Goal: Task Accomplishment & Management: Complete application form

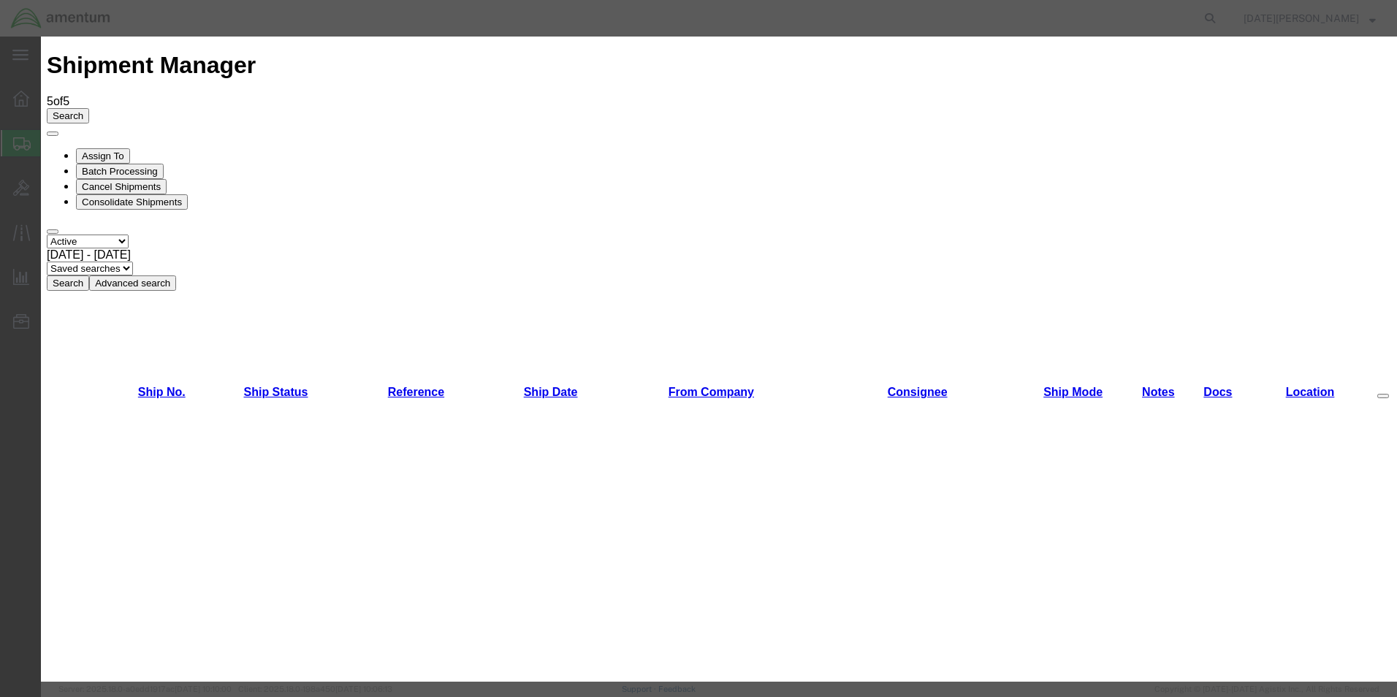
scroll to position [731, 0]
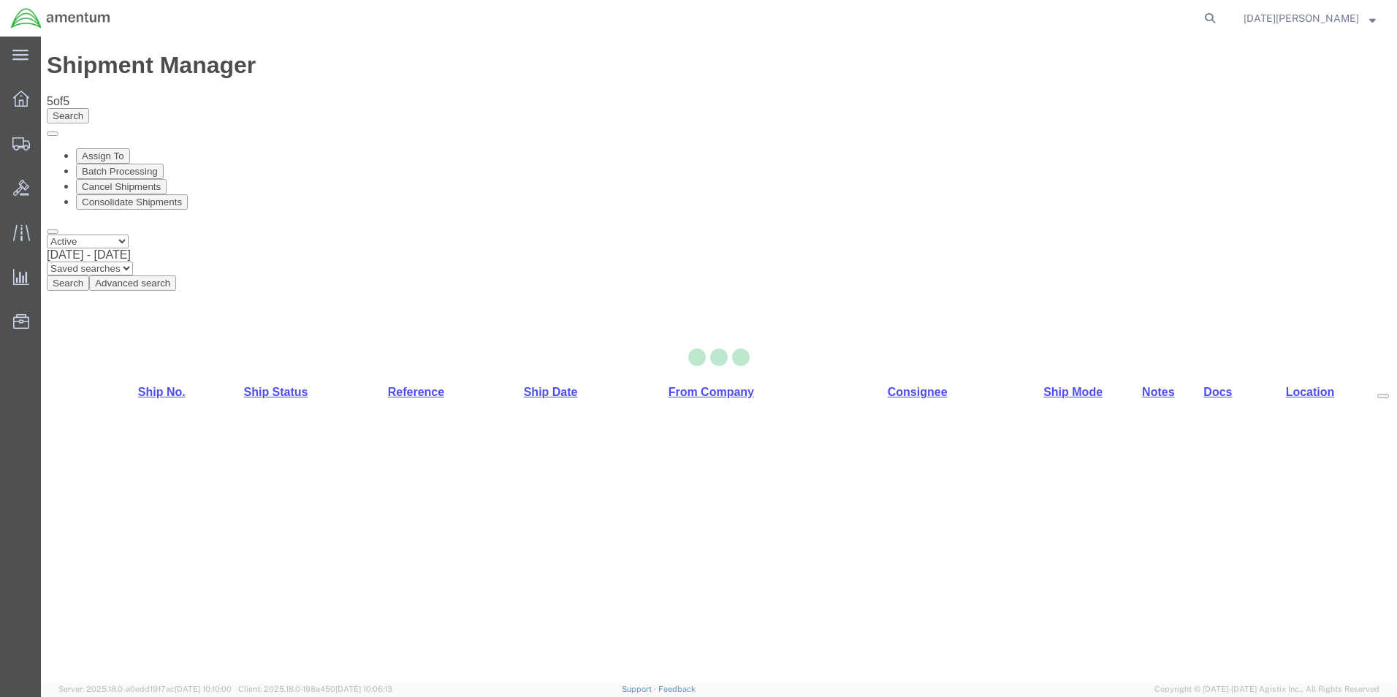
select select "49939"
select select "49929"
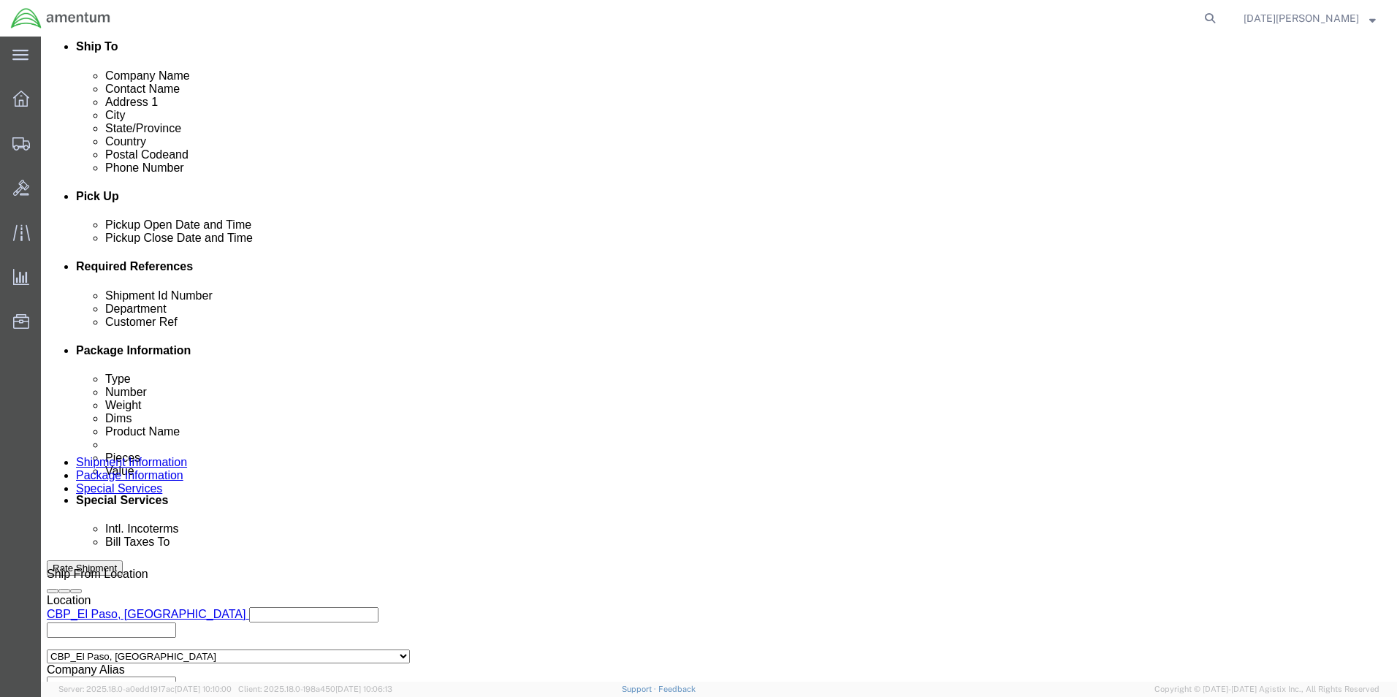
scroll to position [584, 0]
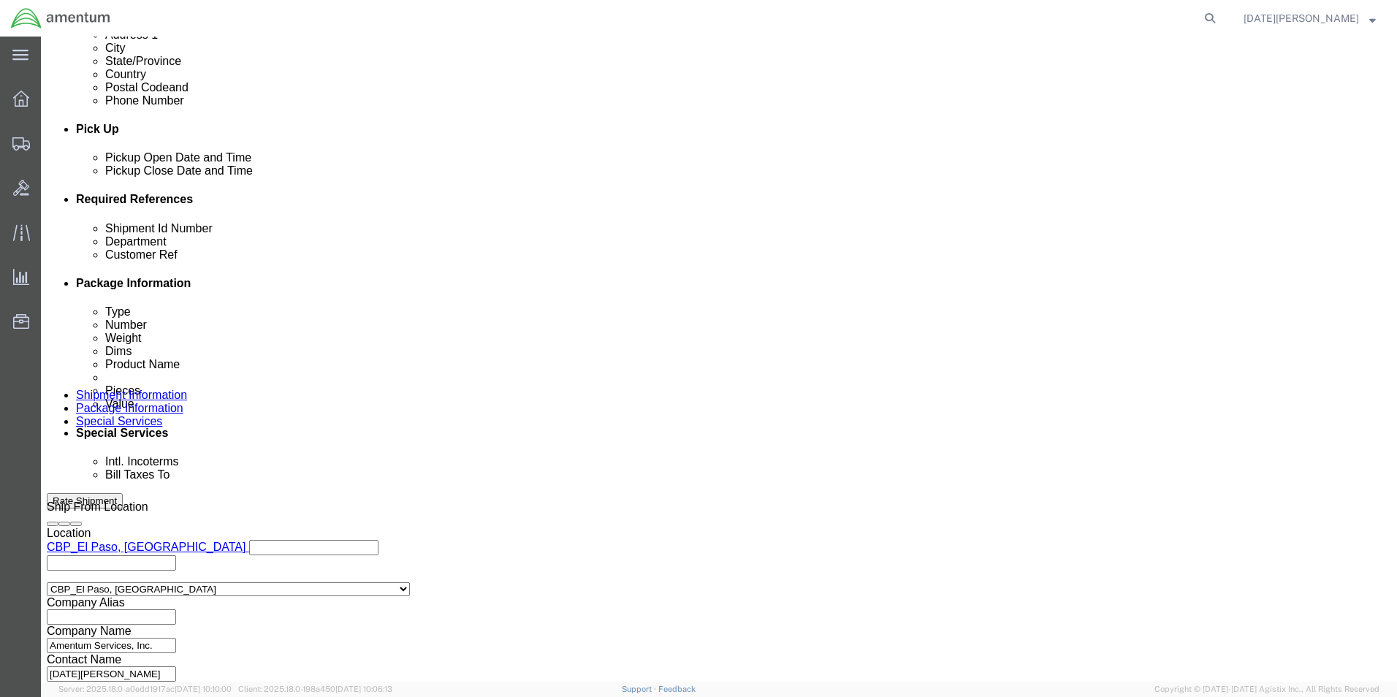
click input "text"
type input "96114"
type input "CBP"
type input "96114"
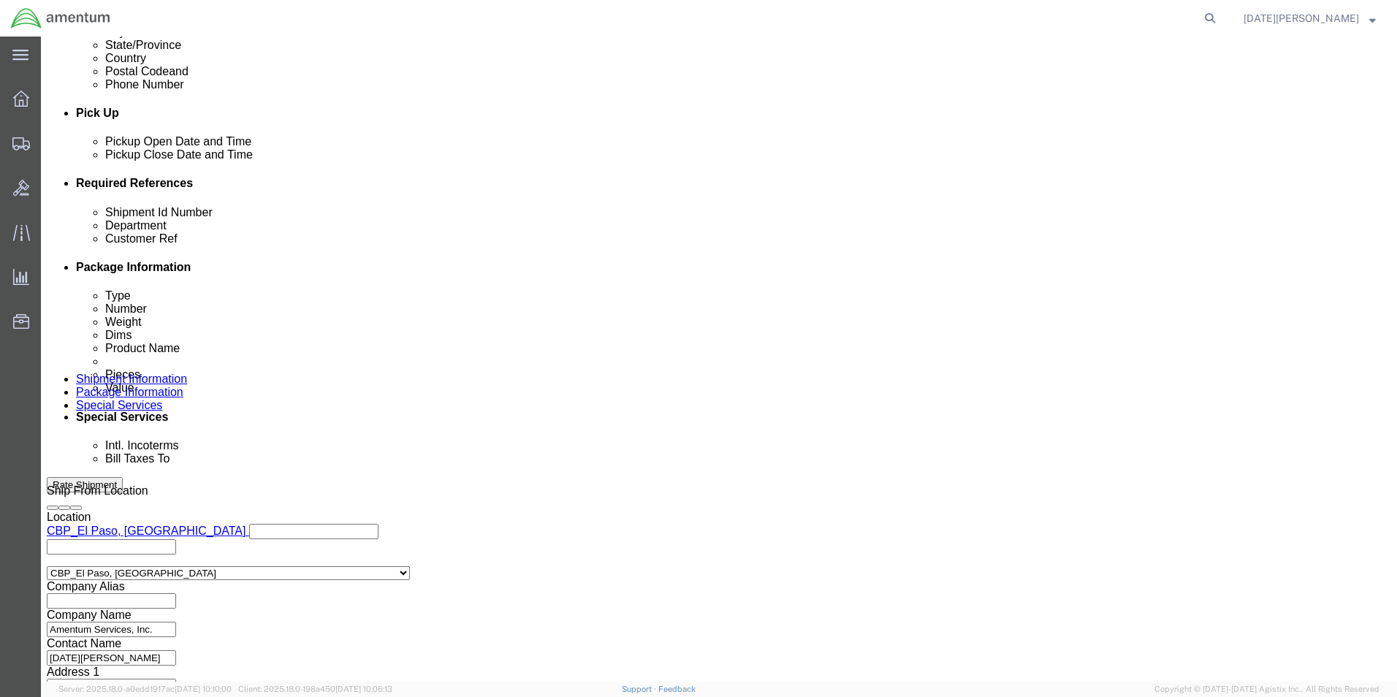
scroll to position [609, 0]
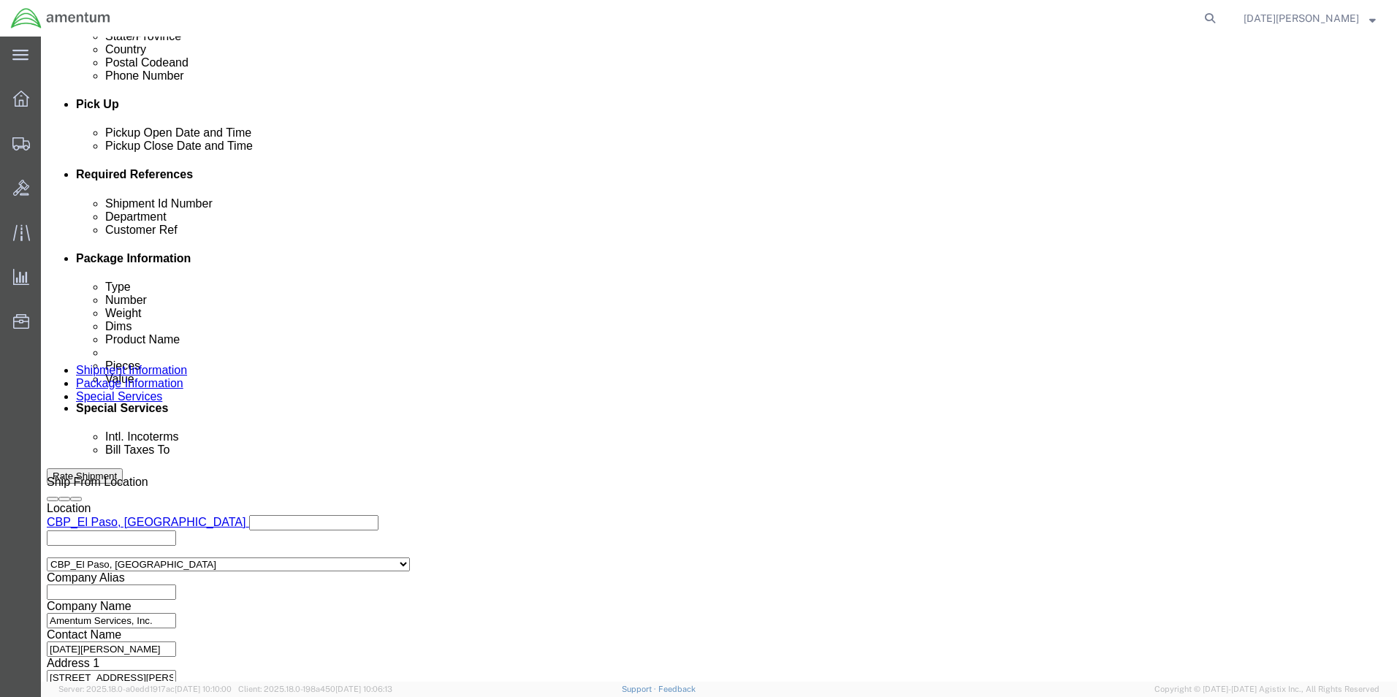
click div "Previous Continue"
click button "Continue"
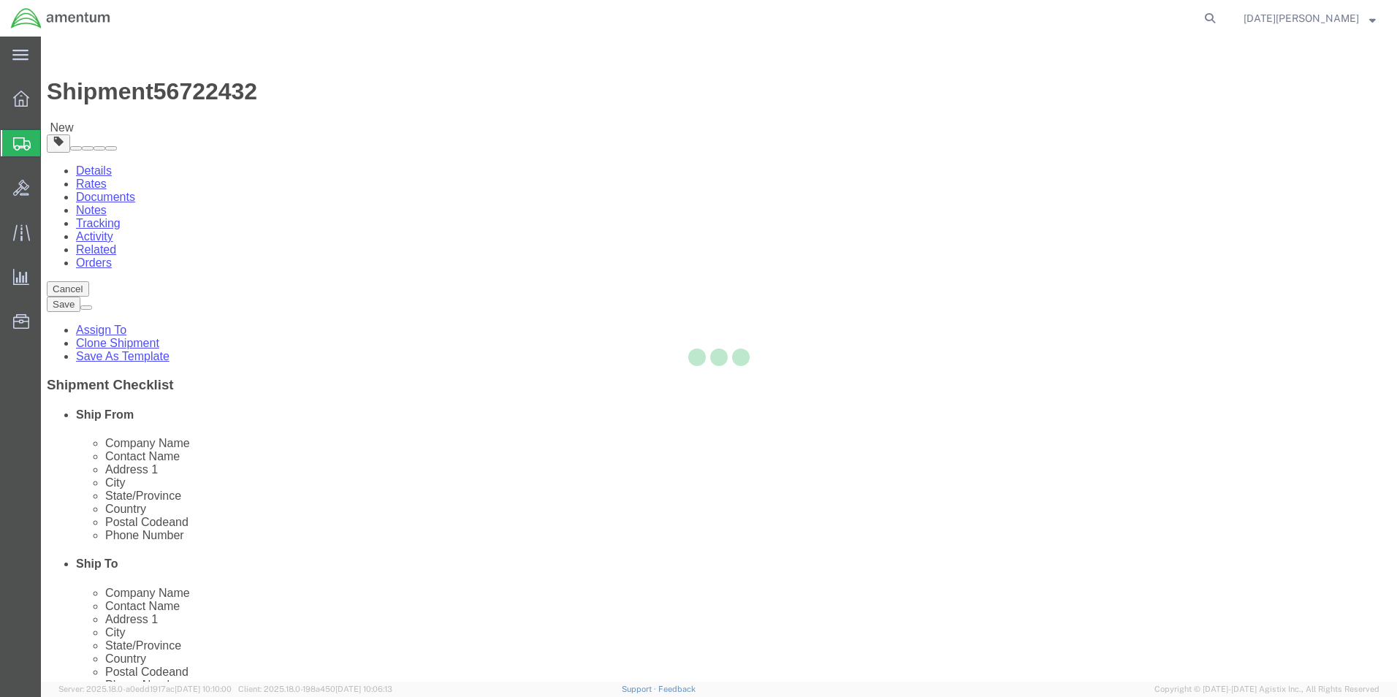
select select "YRPK"
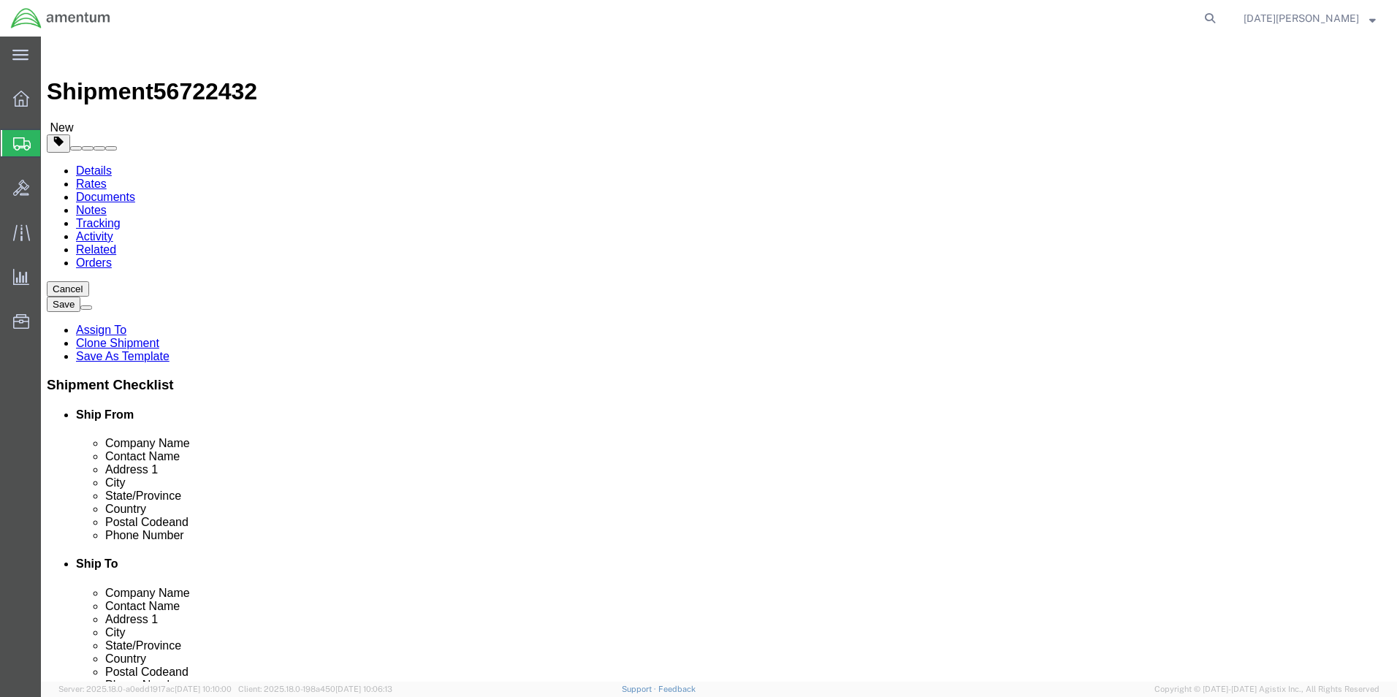
click div "Package Type Select Bale(s) Basket(s) Bolt(s) Bottle(s) Buckets Bulk Bundle(s) …"
click input "text"
type input "8"
type input "12"
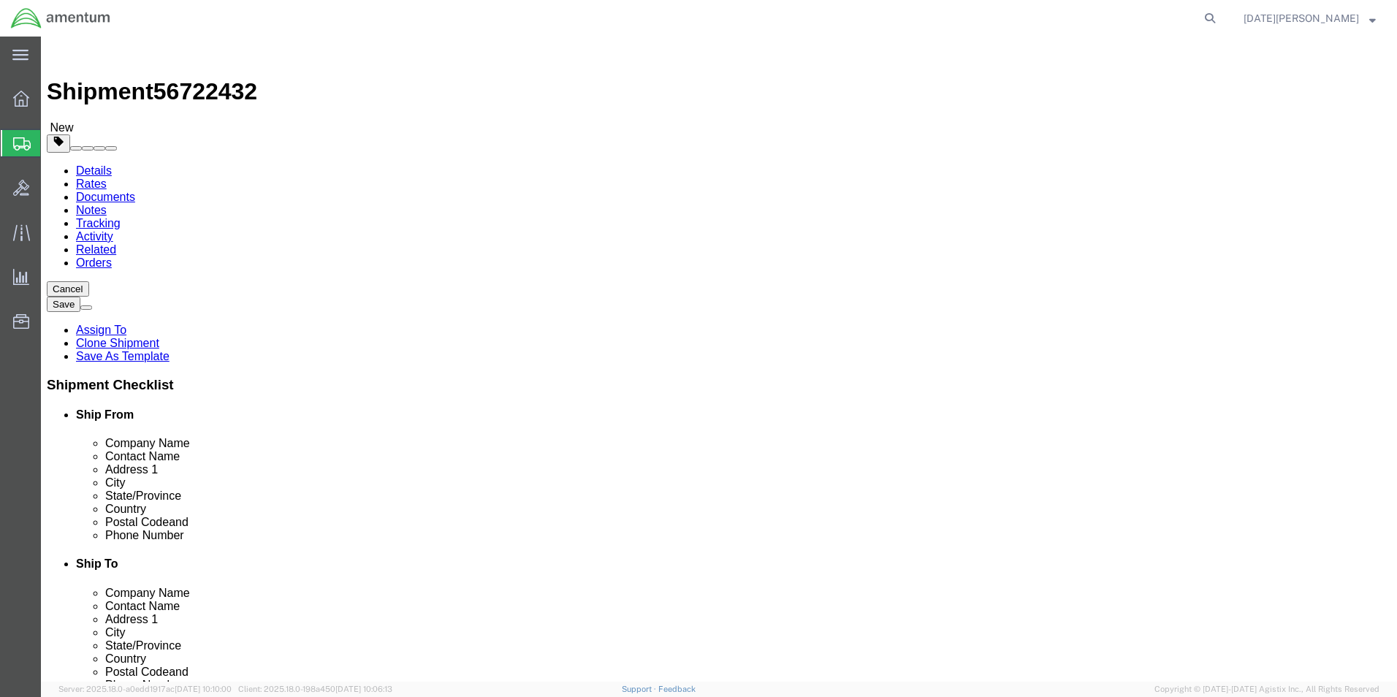
type input "4"
click link "Add Content"
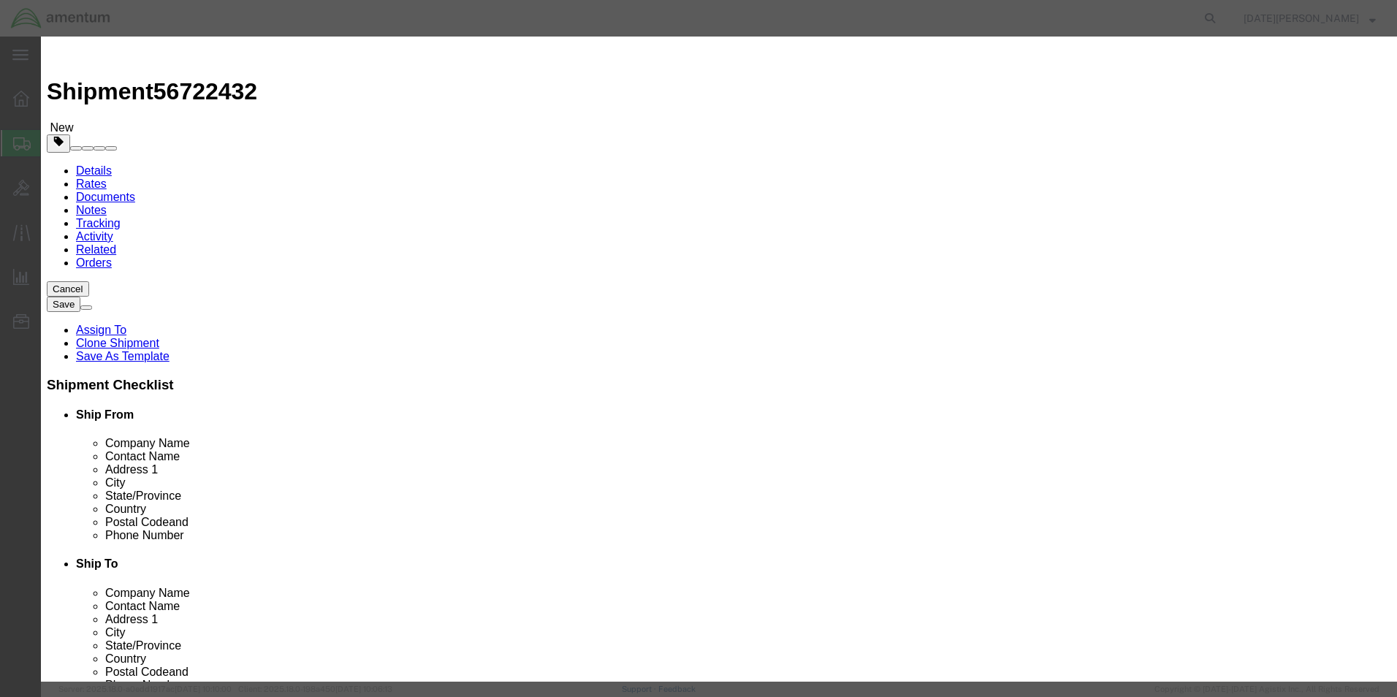
click input "text"
type input "INDICATOR RADIO"
type input "1"
type input "1500"
select select "USD"
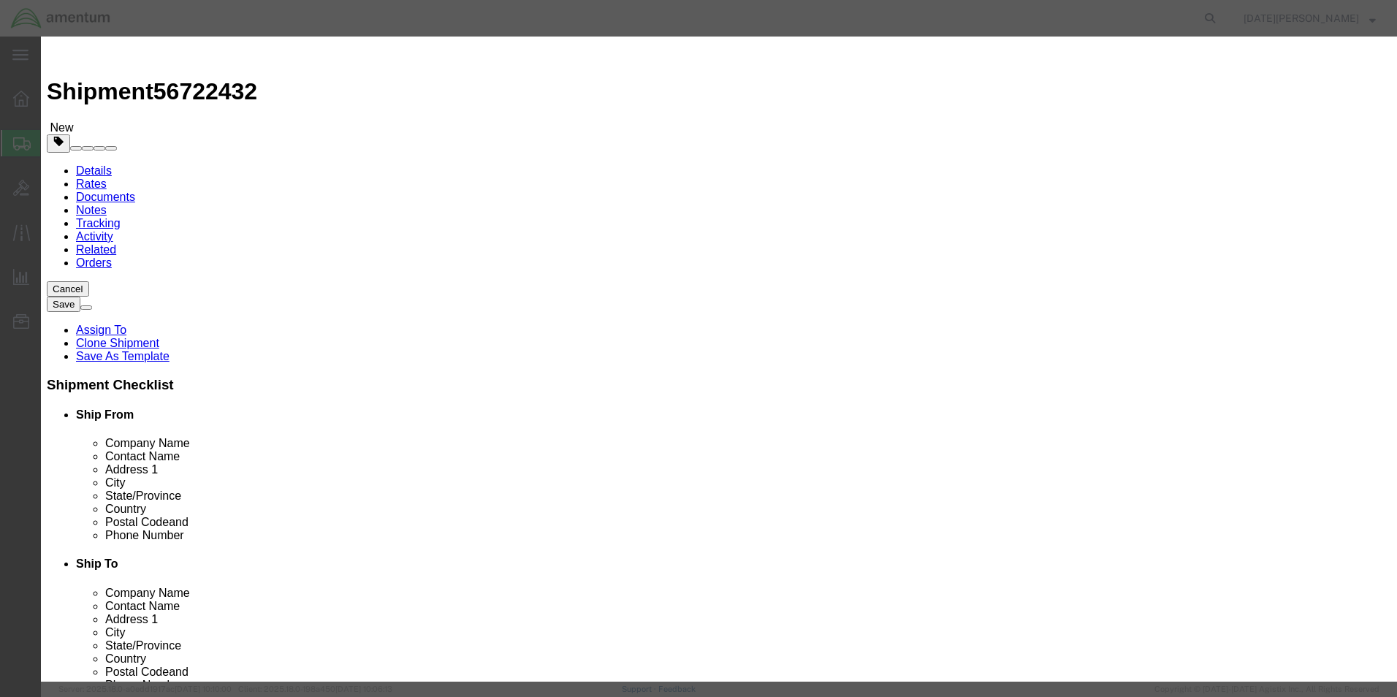
click button "Save & Close"
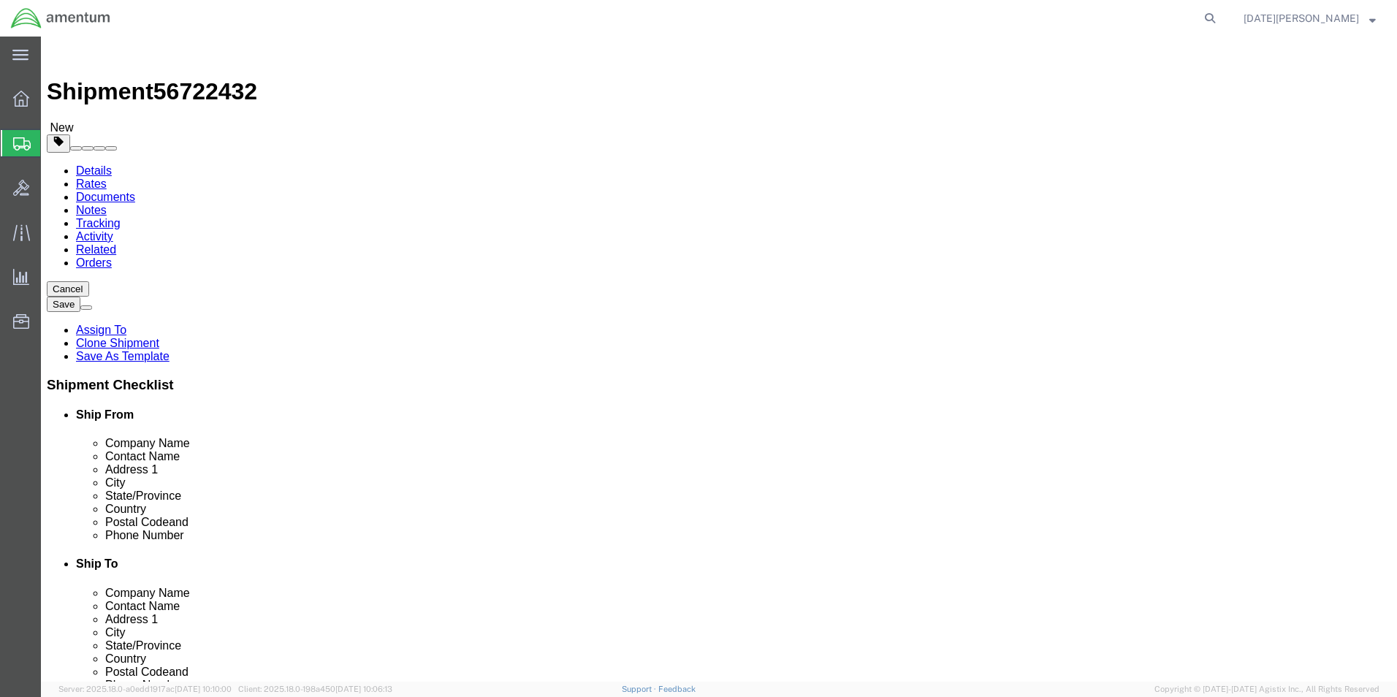
drag, startPoint x: 1245, startPoint y: 660, endPoint x: 1207, endPoint y: 626, distance: 50.7
click button "Rate Shipment"
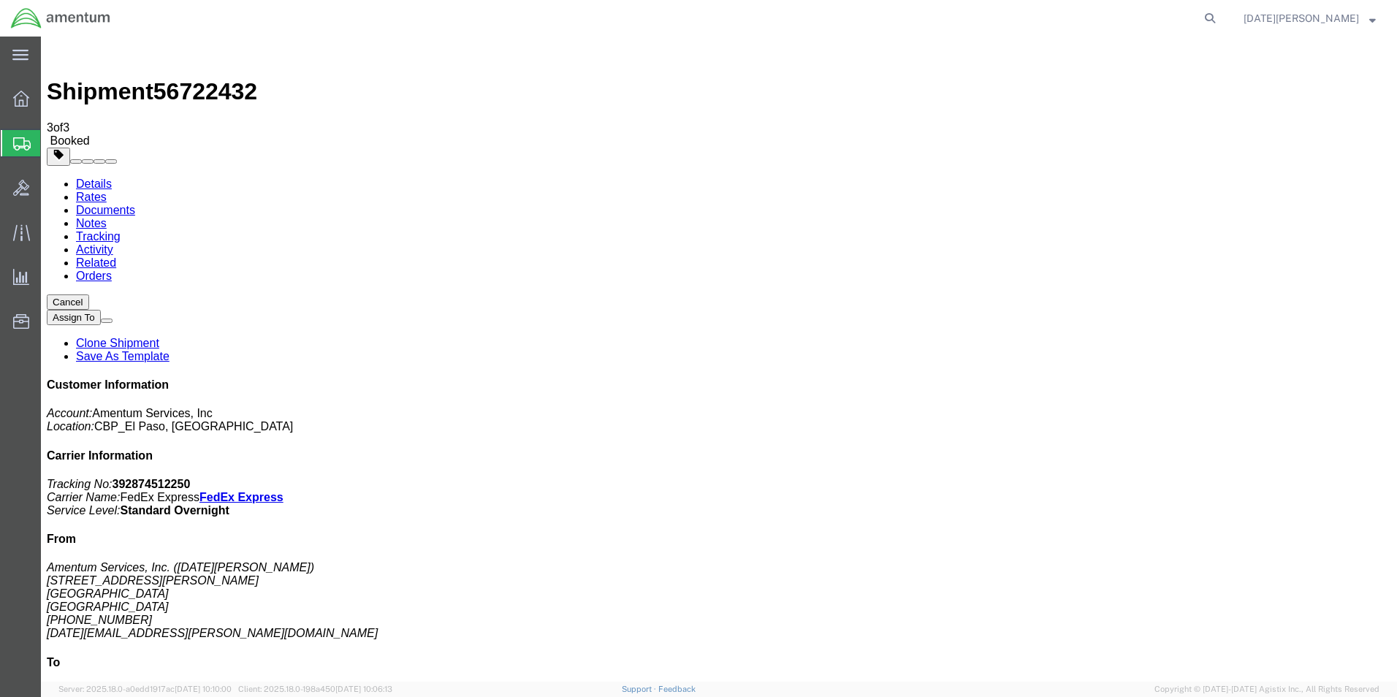
click at [0, 0] on span "Create from Template" at bounding box center [0, 0] width 0 height 0
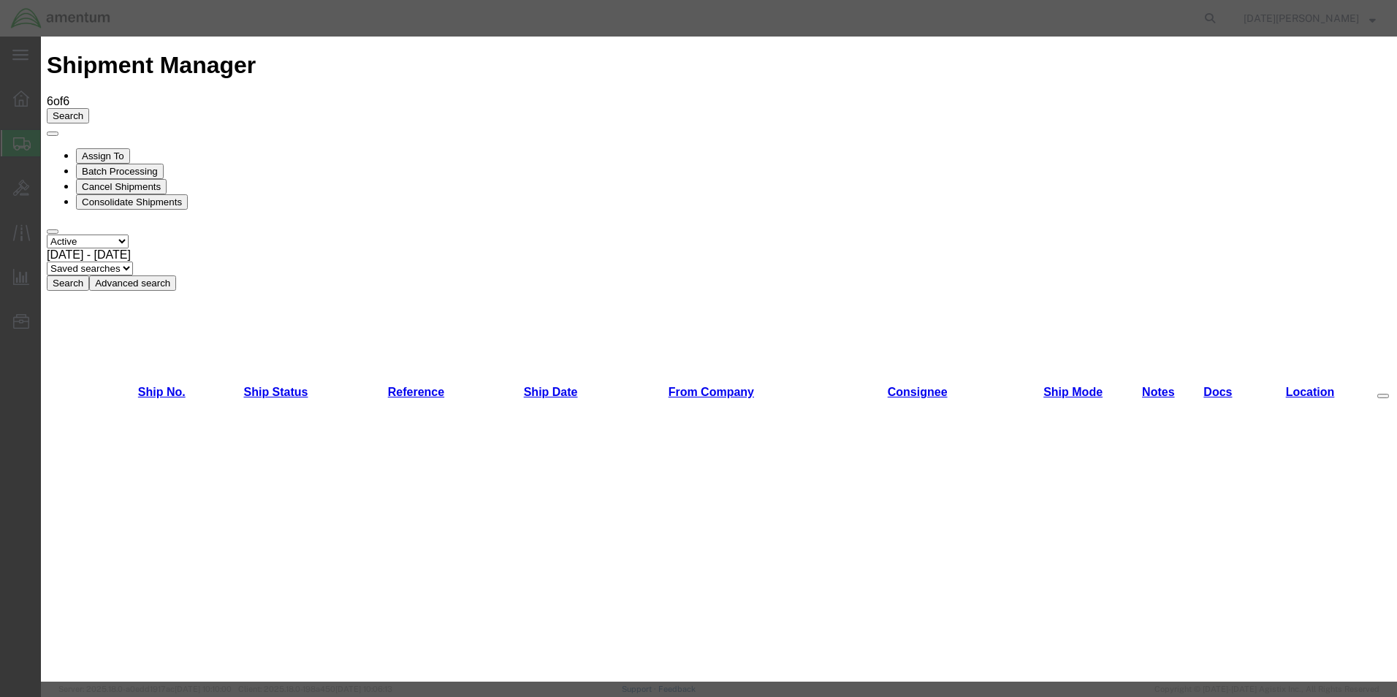
scroll to position [511, 0]
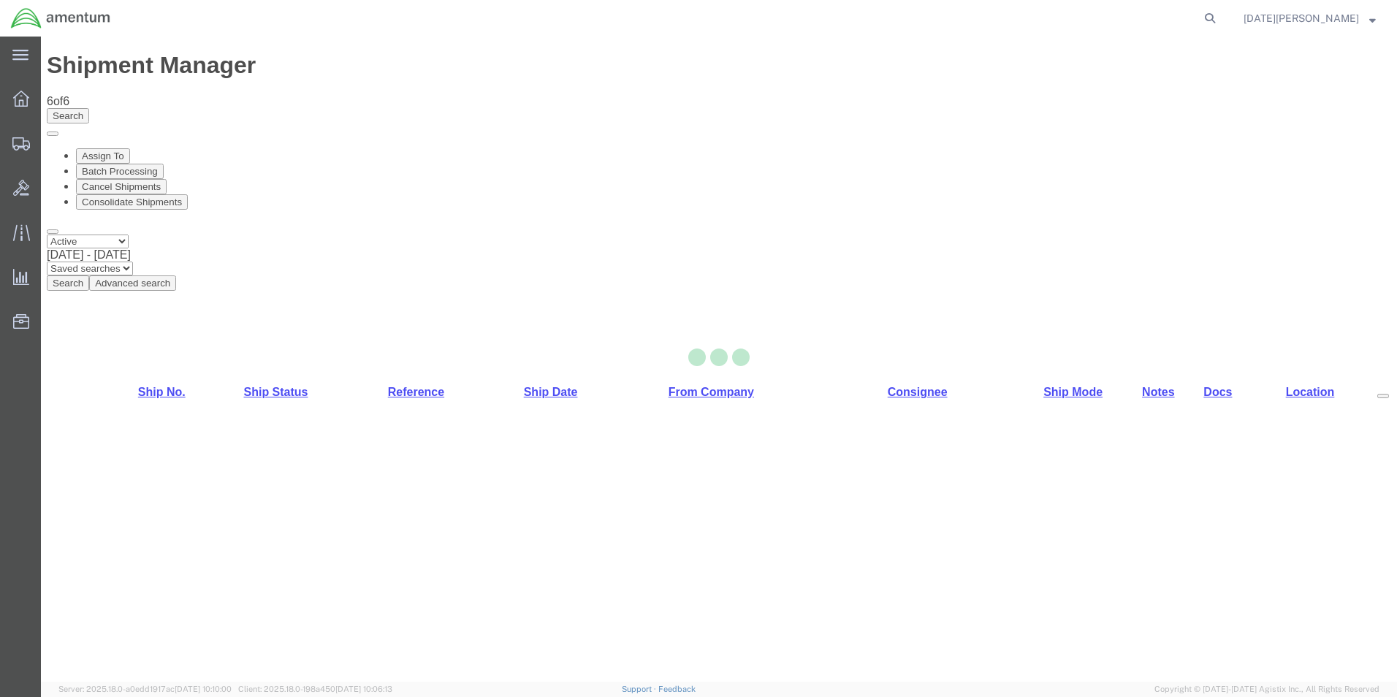
select select "49939"
select select "49921"
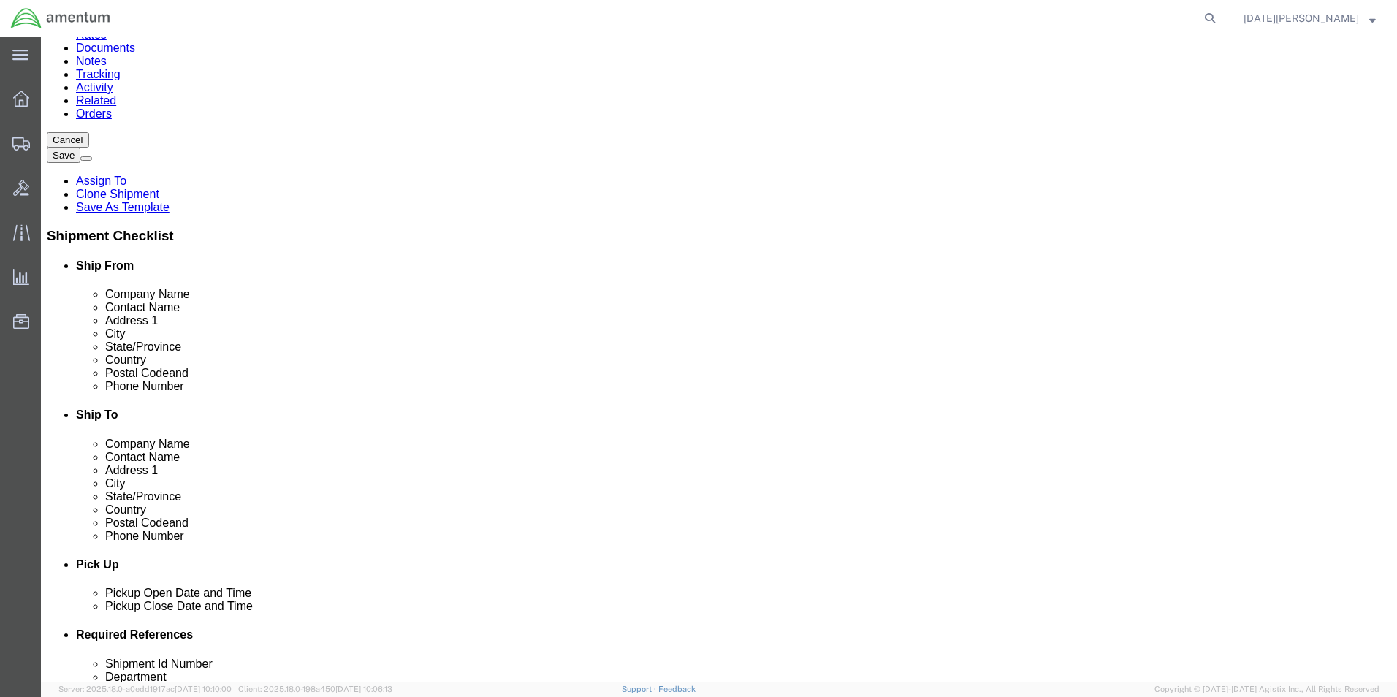
scroll to position [511, 0]
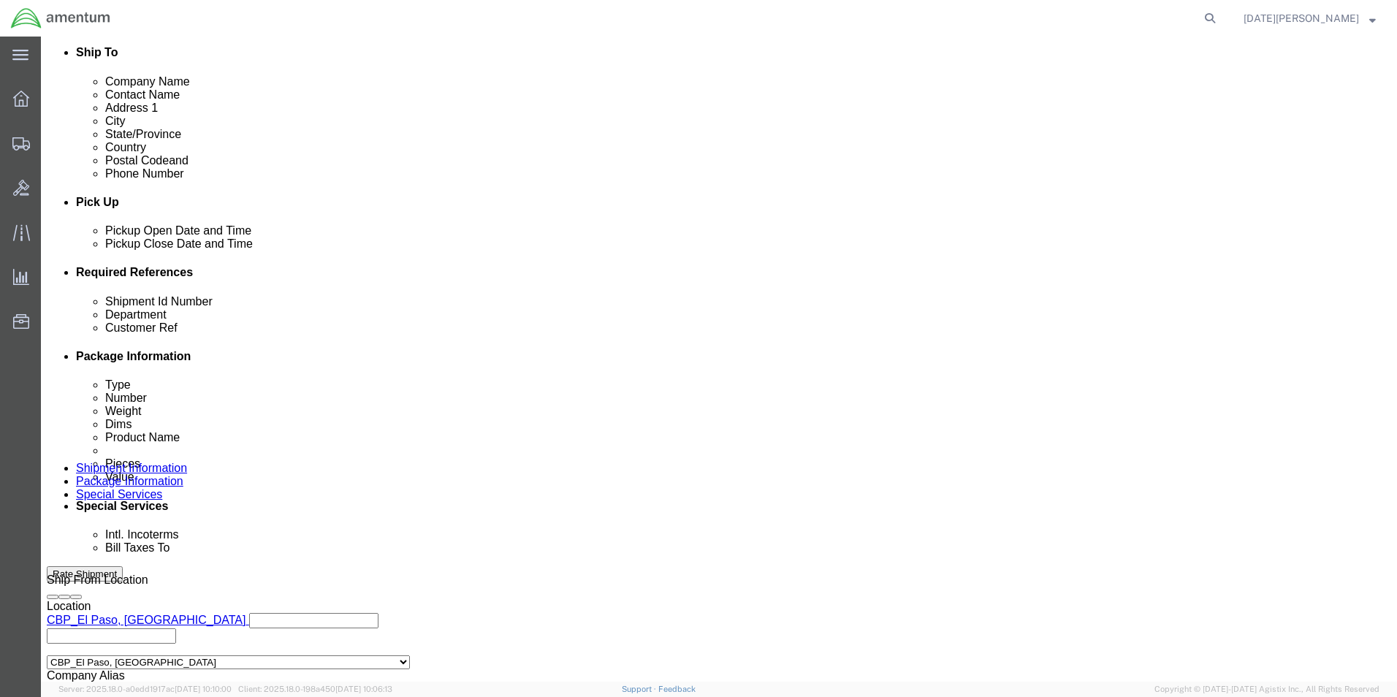
click input "text"
click div "Shipment Id Number 96139"
click input "96139"
type input "96139 / 96133"
type input "CBP"
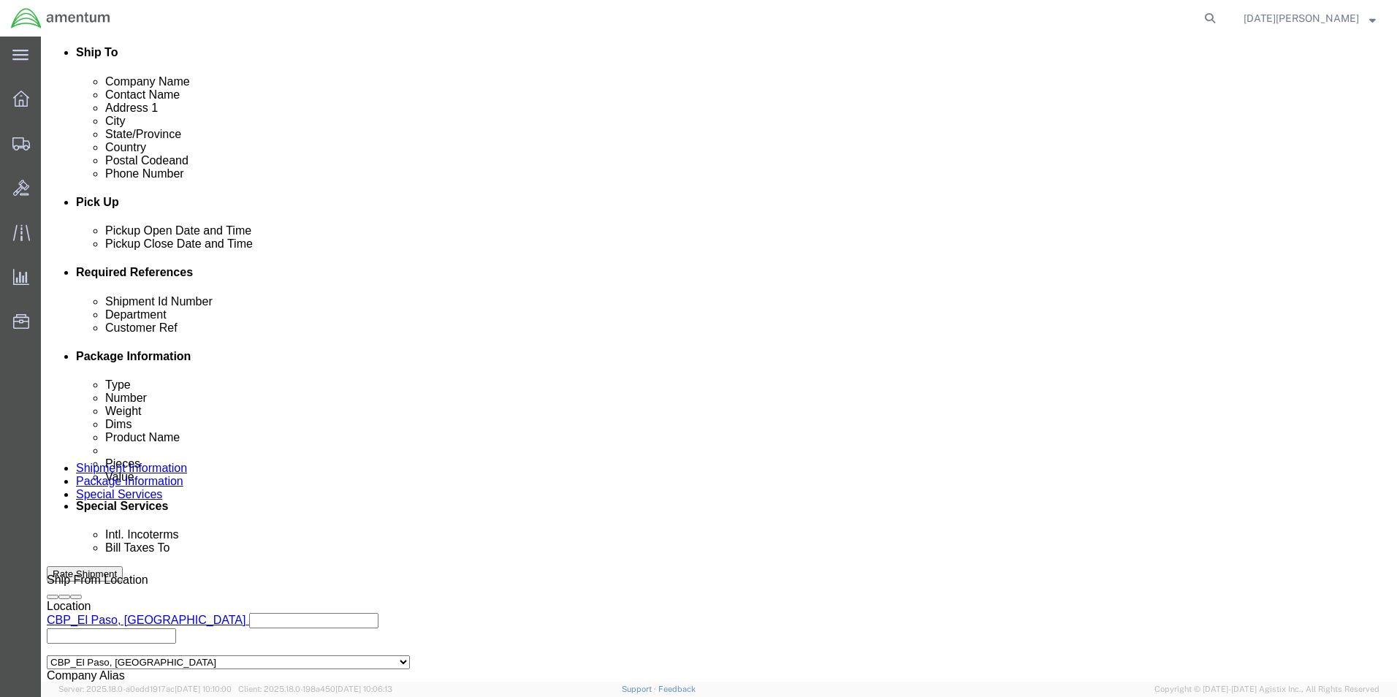
paste input "96139 / 96133"
type input "96139 / 96133"
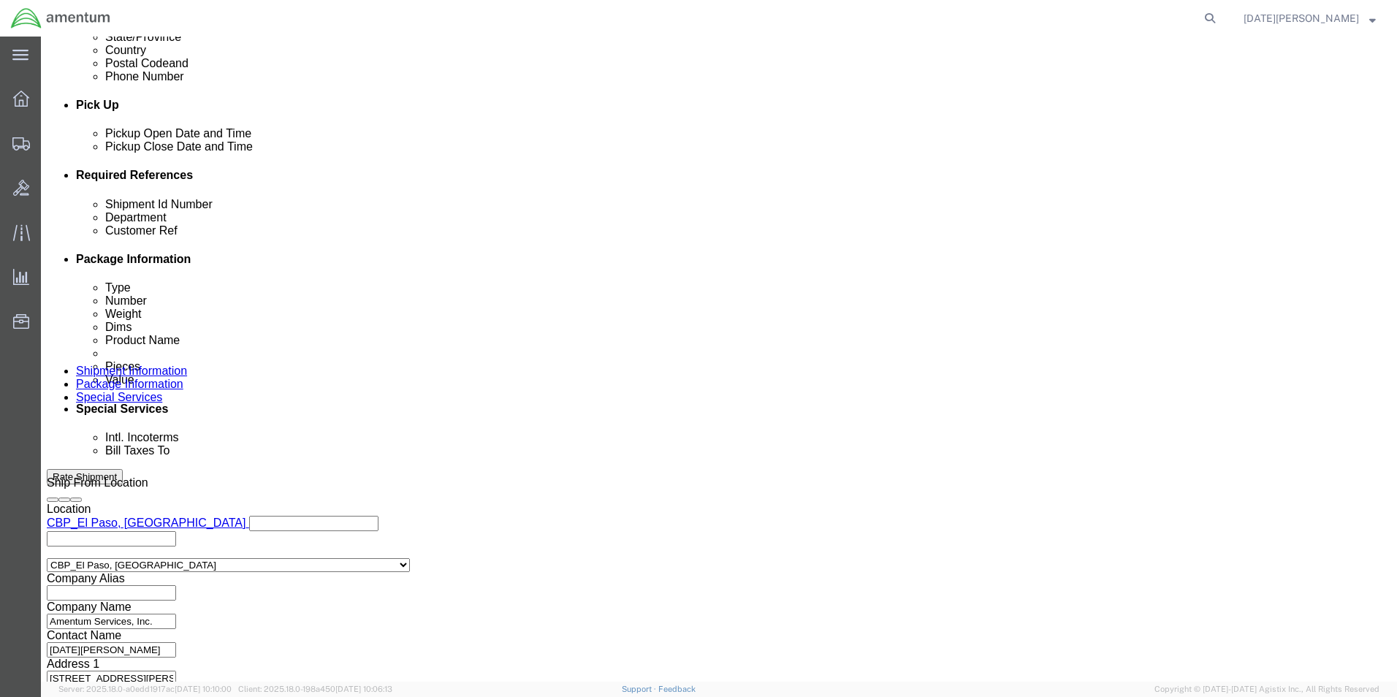
scroll to position [609, 0]
click button "Continue"
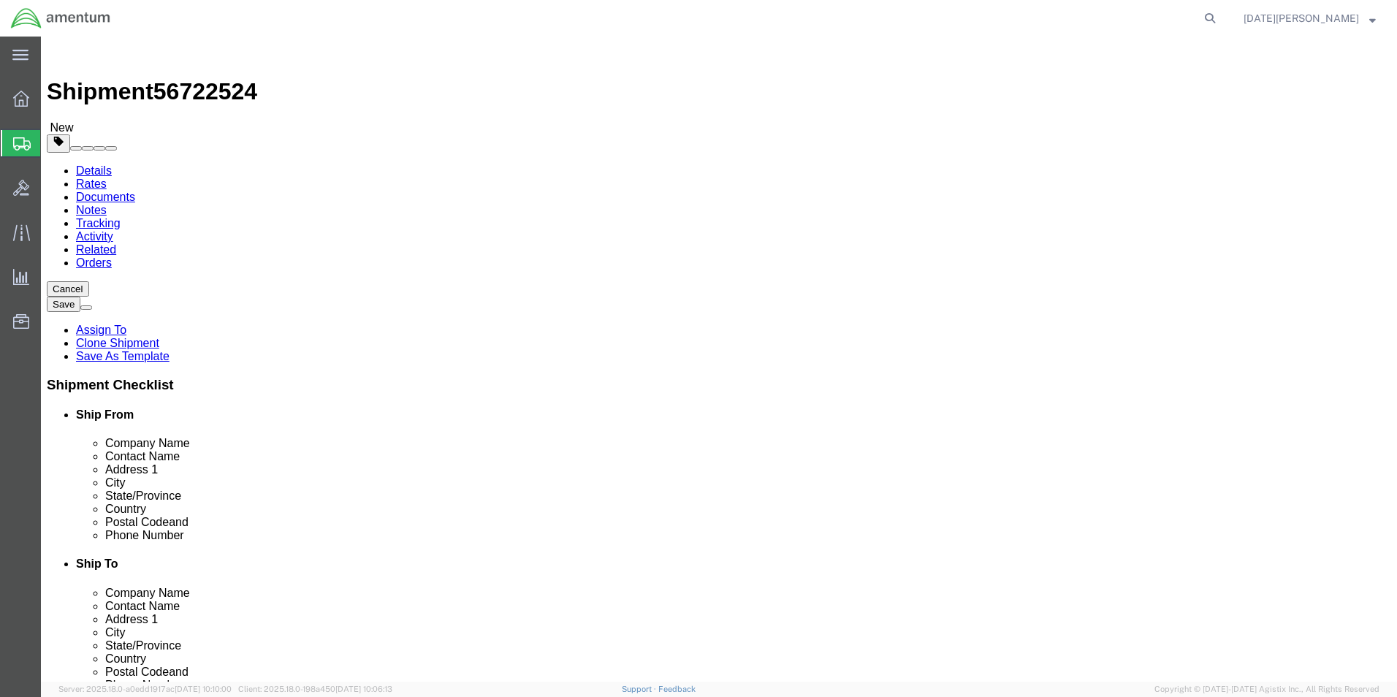
click select "Select Bale(s) Basket(s) Bolt(s) Bottle(s) Buckets Bulk Bundle(s) Can(s) Cardbo…"
select select "SBX"
click select "Select Bale(s) Basket(s) Bolt(s) Bottle(s) Buckets Bulk Bundle(s) Can(s) Cardbo…"
type input "12.25"
type input "11.00"
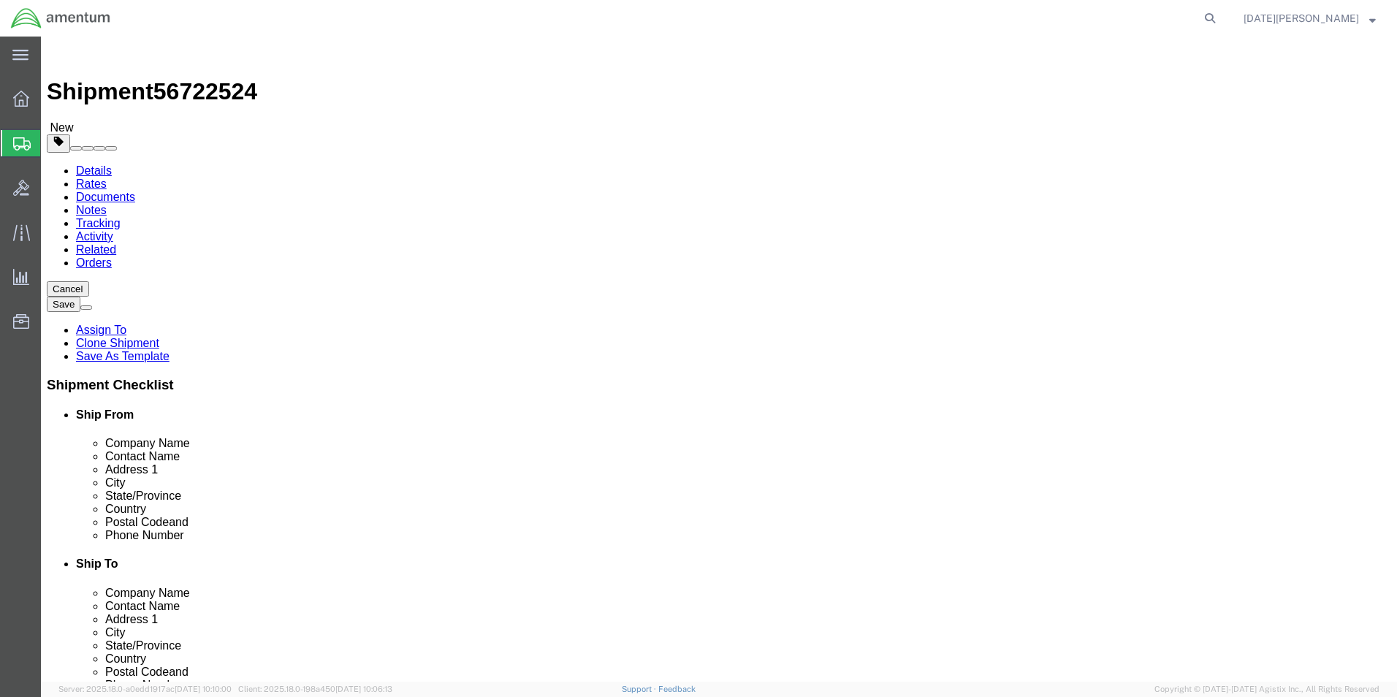
type input "1.50"
click div "Package Content # 1 1 x Small Box Package Type Select Bale(s) Basket(s) Bolt(s)…"
drag, startPoint x: 225, startPoint y: 346, endPoint x: 168, endPoint y: 344, distance: 57.0
drag, startPoint x: 168, startPoint y: 344, endPoint x: 214, endPoint y: 339, distance: 46.3
click input "0.00"
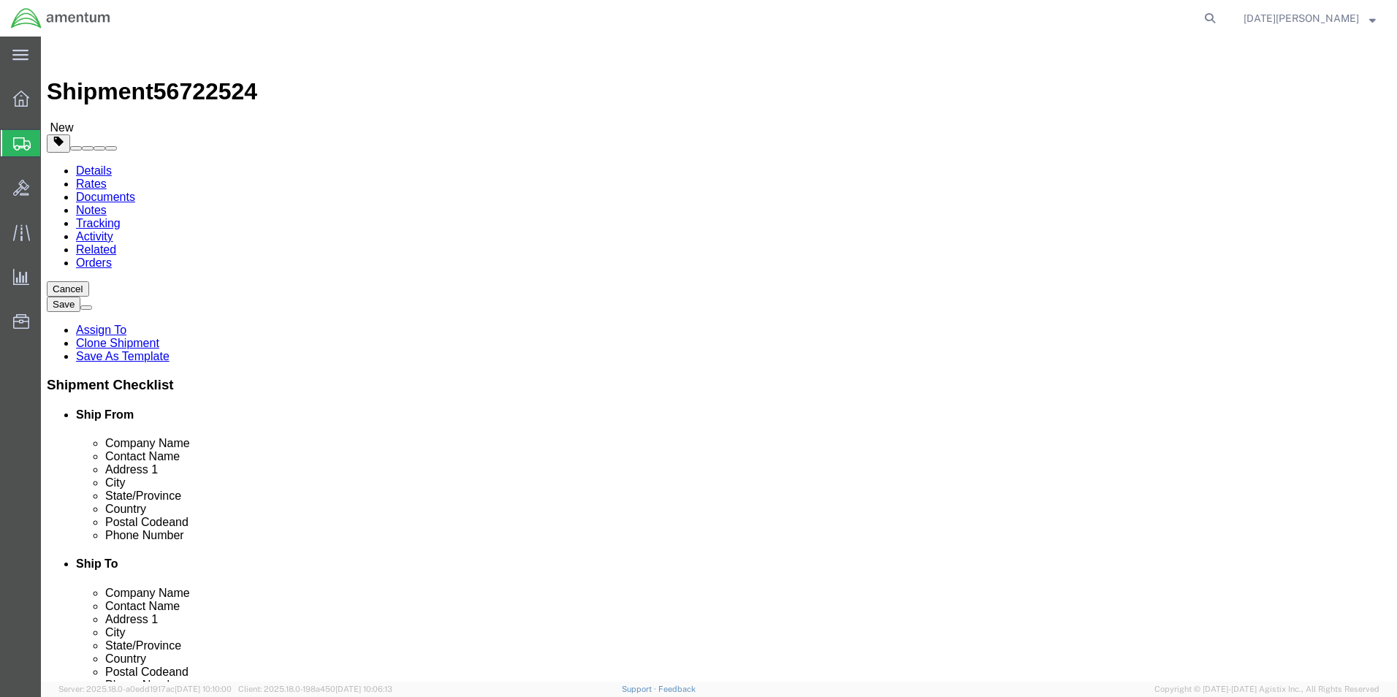
drag, startPoint x: 229, startPoint y: 336, endPoint x: 171, endPoint y: 340, distance: 58.6
click div "Weight 0.00 Select kgs lbs Ship. t°"
type input "1.15"
click link "Add Content"
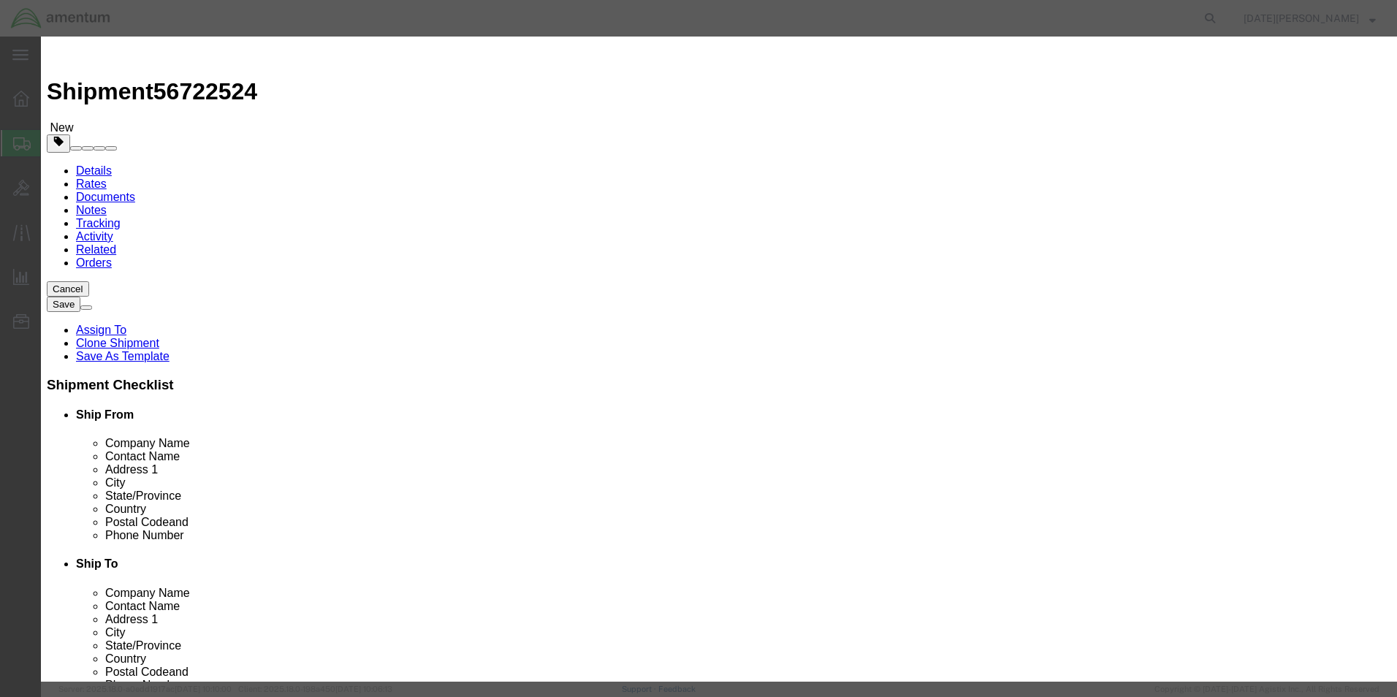
click input "text"
type input "P"
type input "SPRING PIN, BRUSHES"
type input "154"
type input "100"
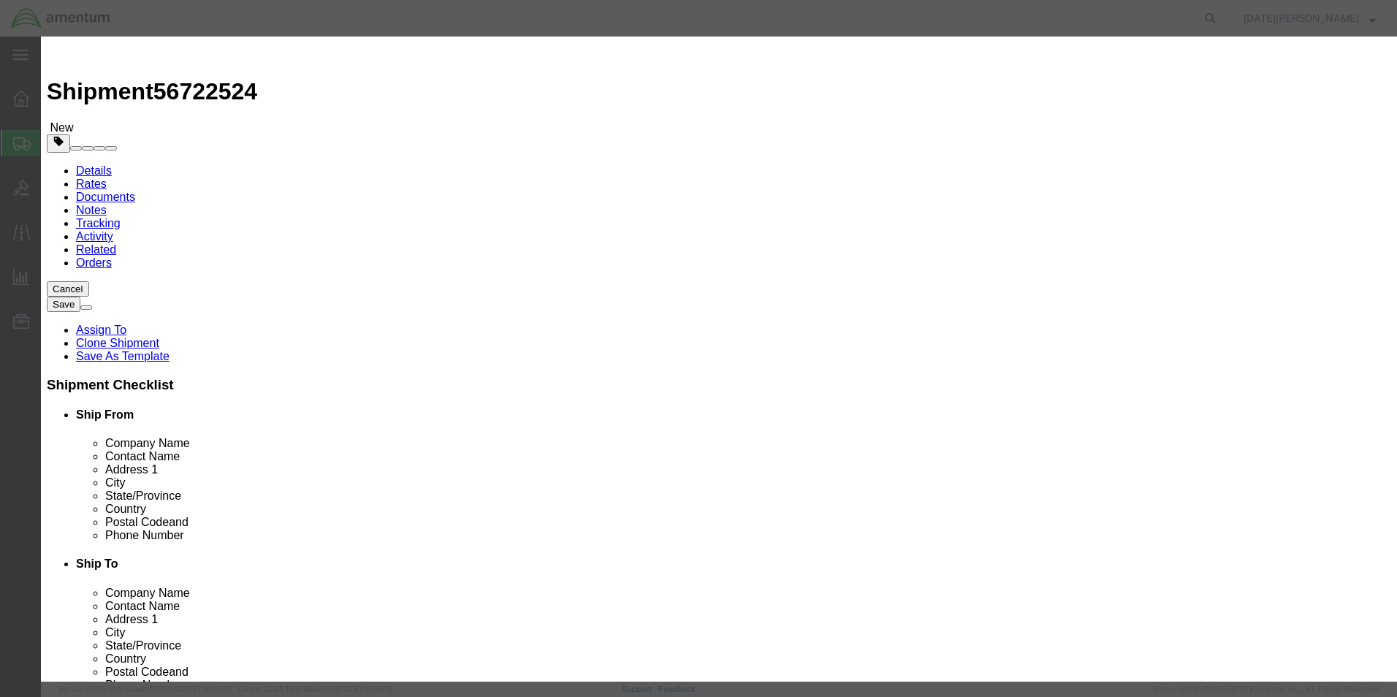
select select "USD"
click button "Save & Close"
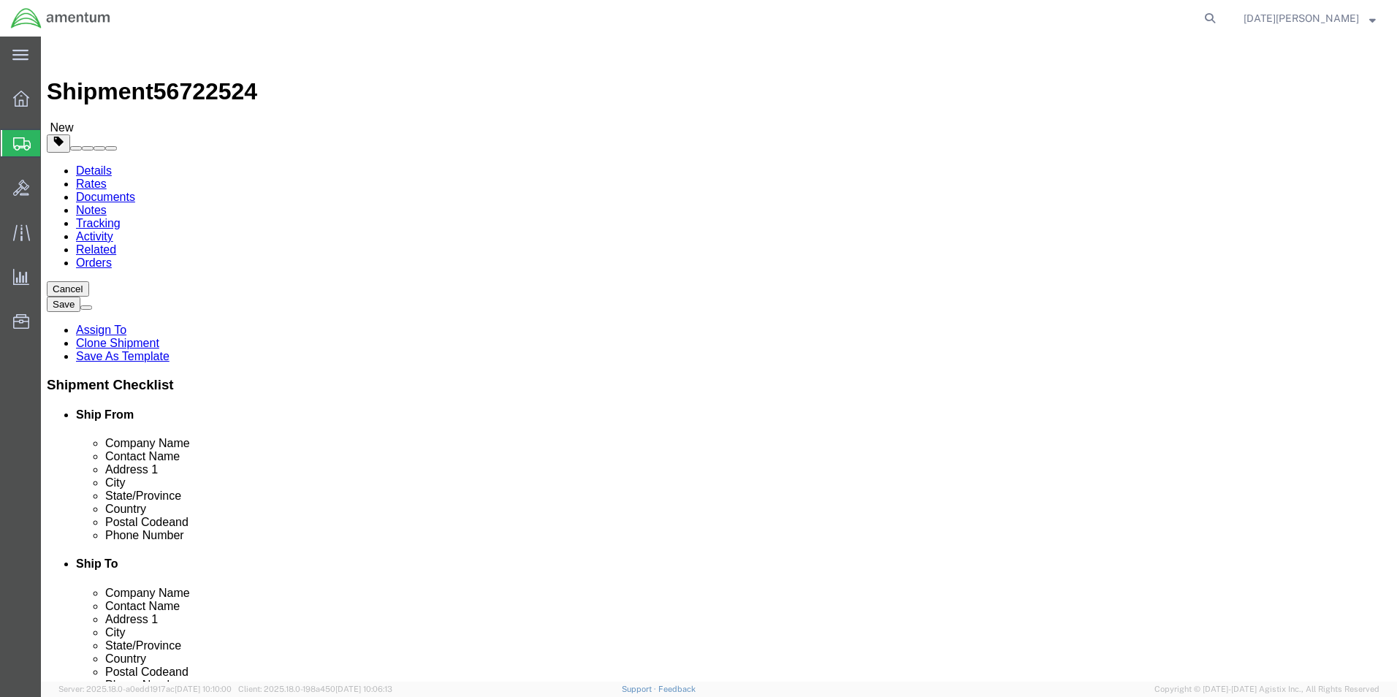
click button "Rate Shipment"
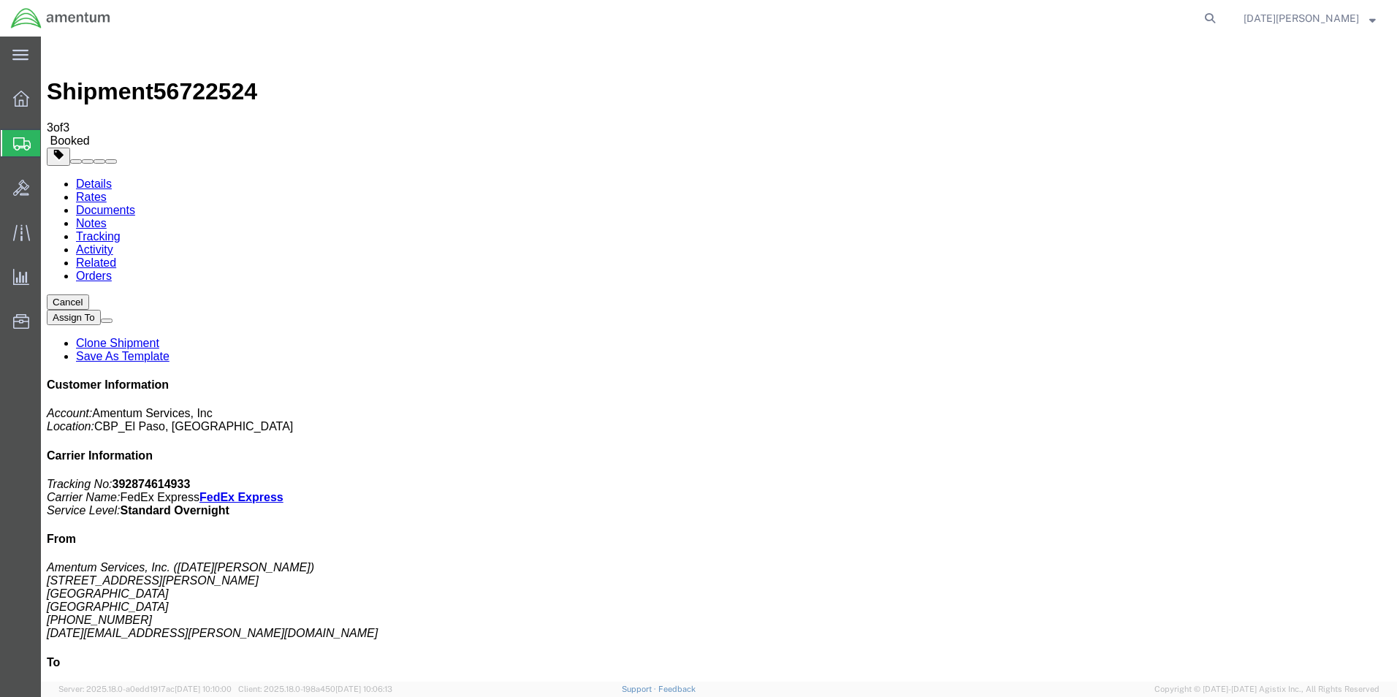
click at [0, 0] on span "Create from Template" at bounding box center [0, 0] width 0 height 0
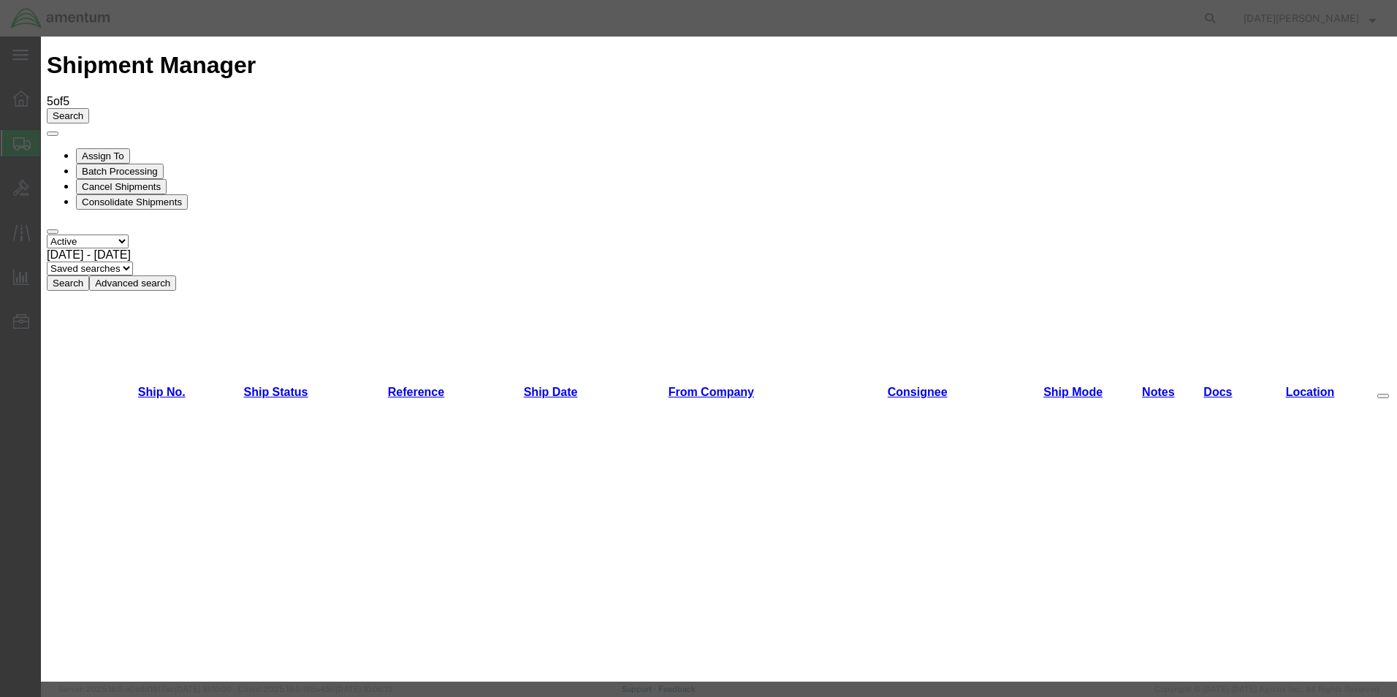
scroll to position [804, 0]
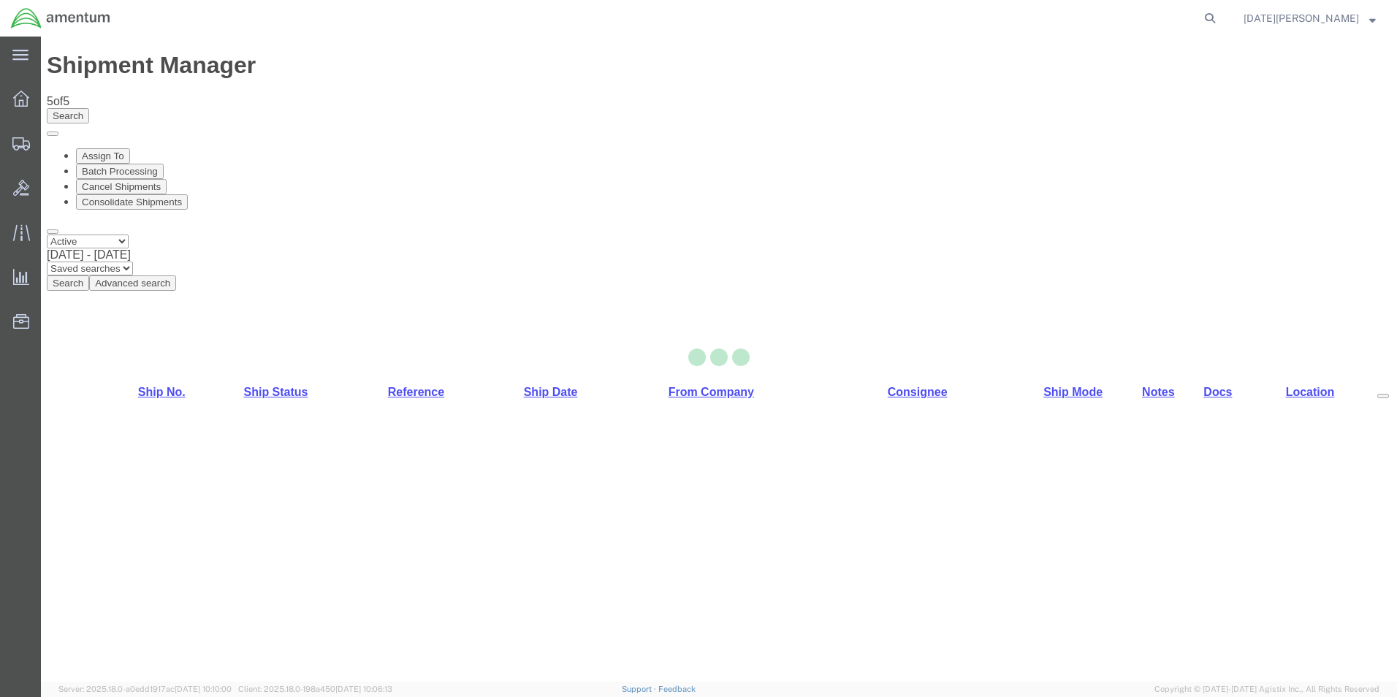
select select "49939"
select select "49932"
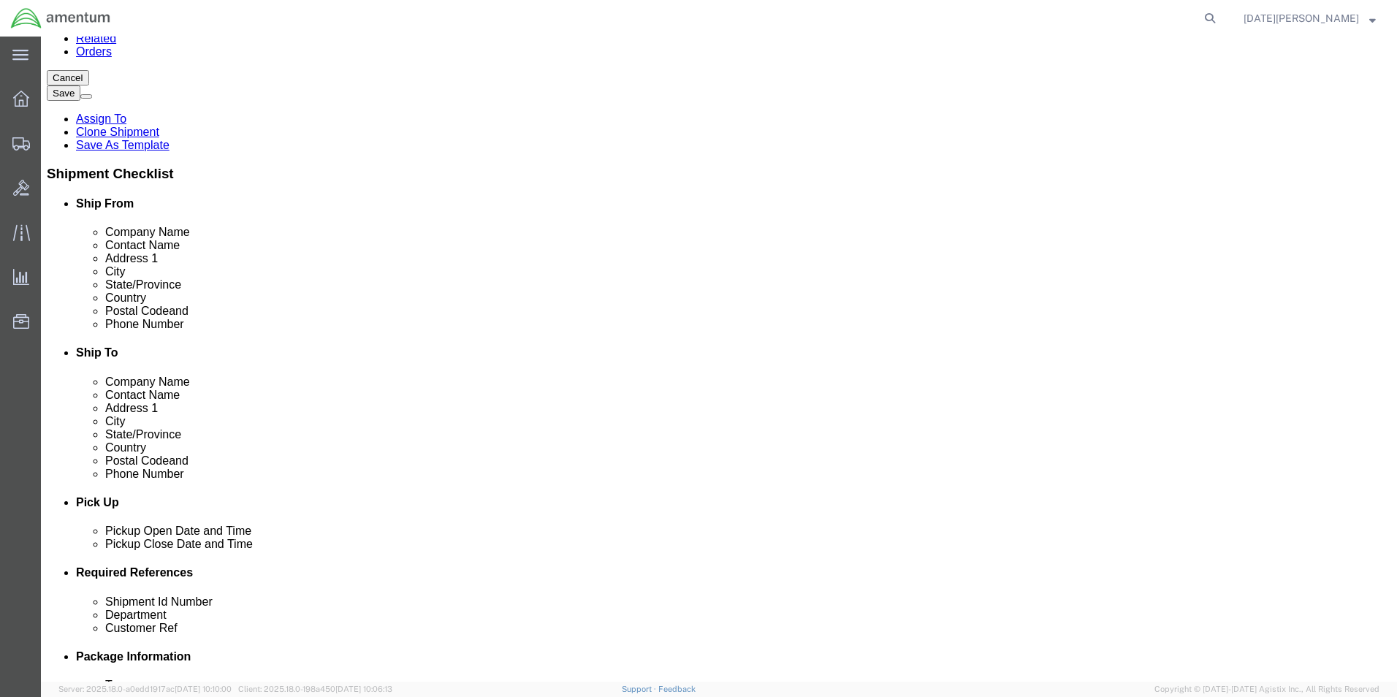
scroll to position [511, 0]
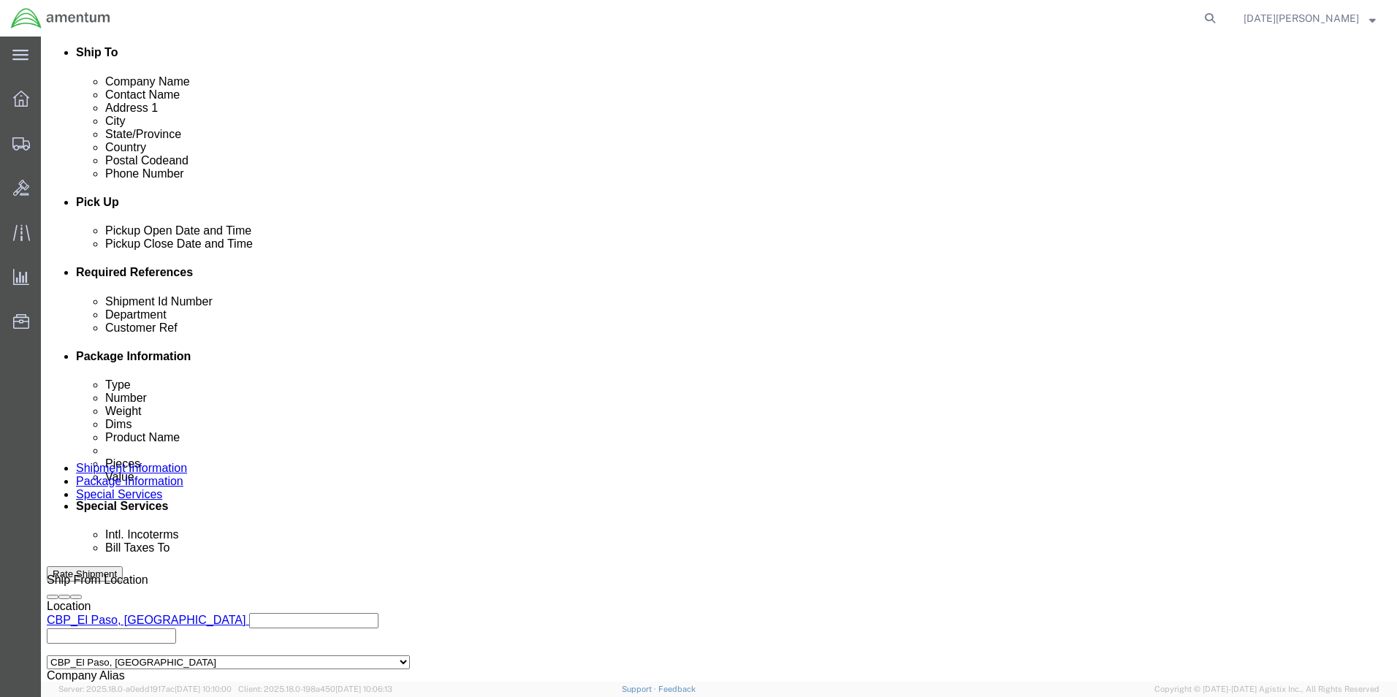
click input "text"
type input "96115"
type input "CBP"
type input "96115"
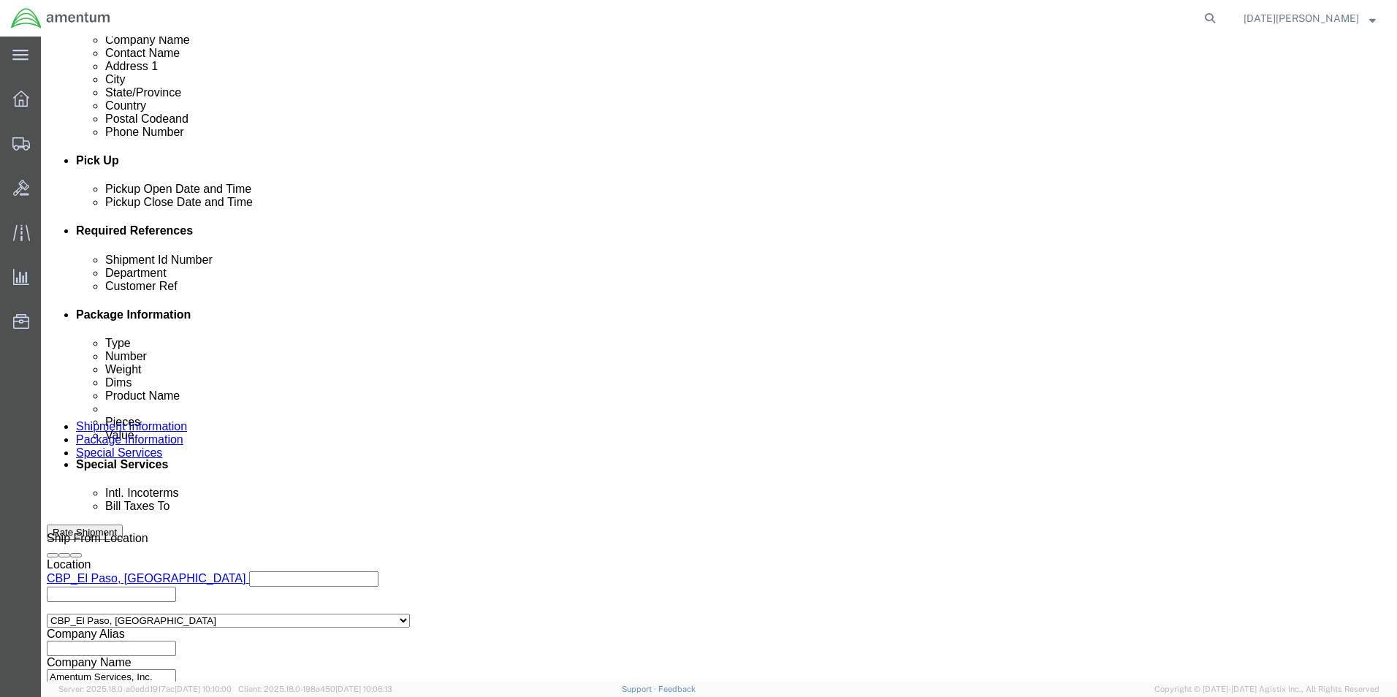
scroll to position [609, 0]
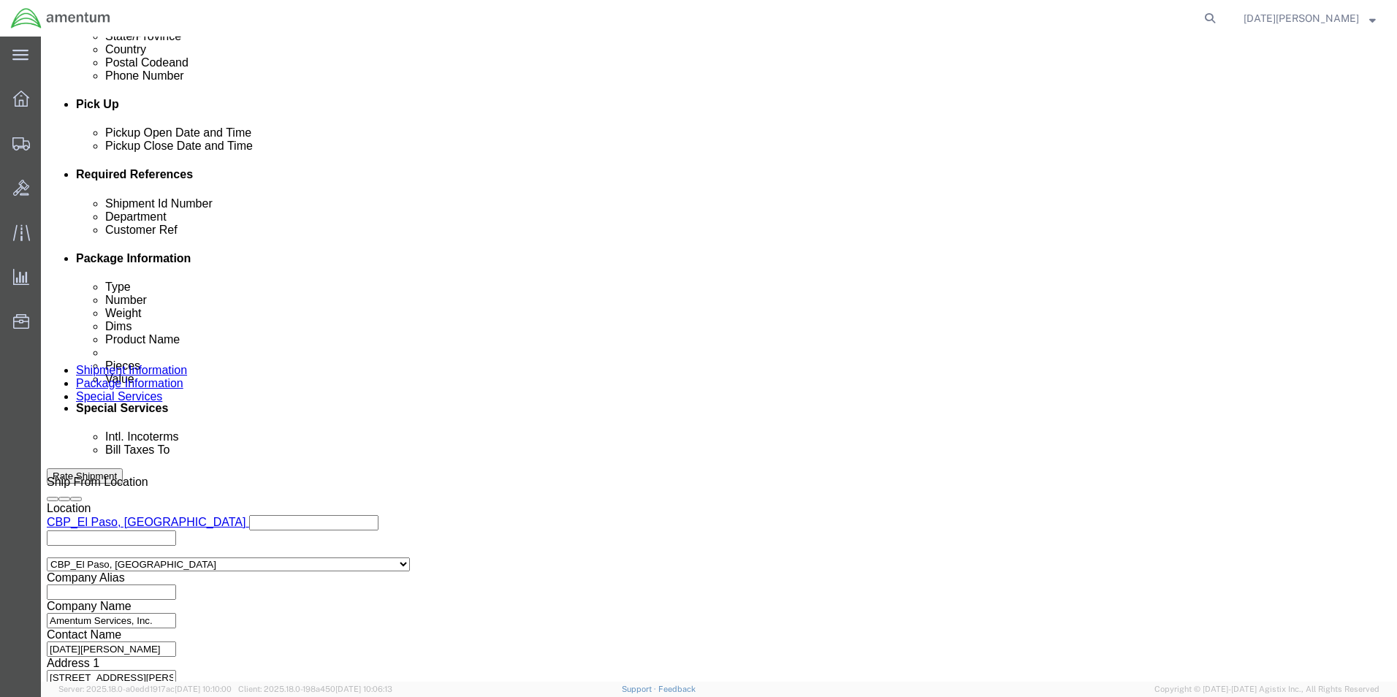
click button "Continue"
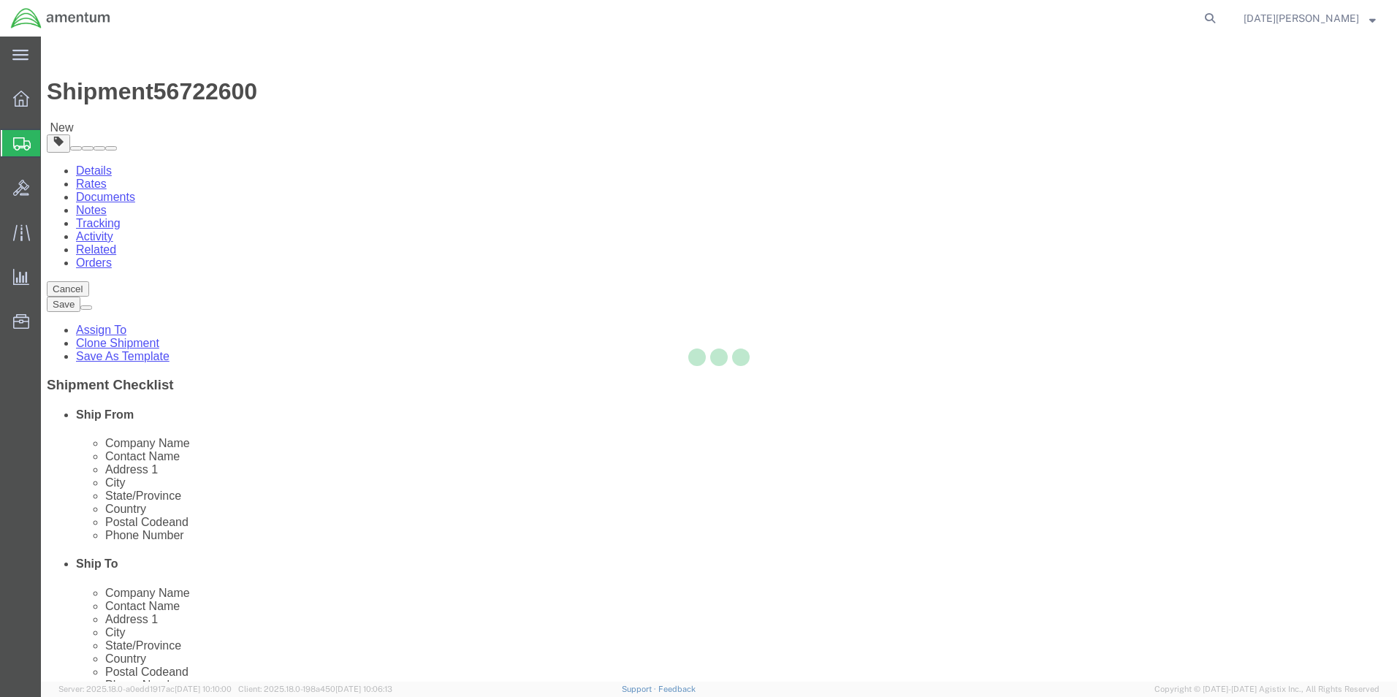
select select "YRPK"
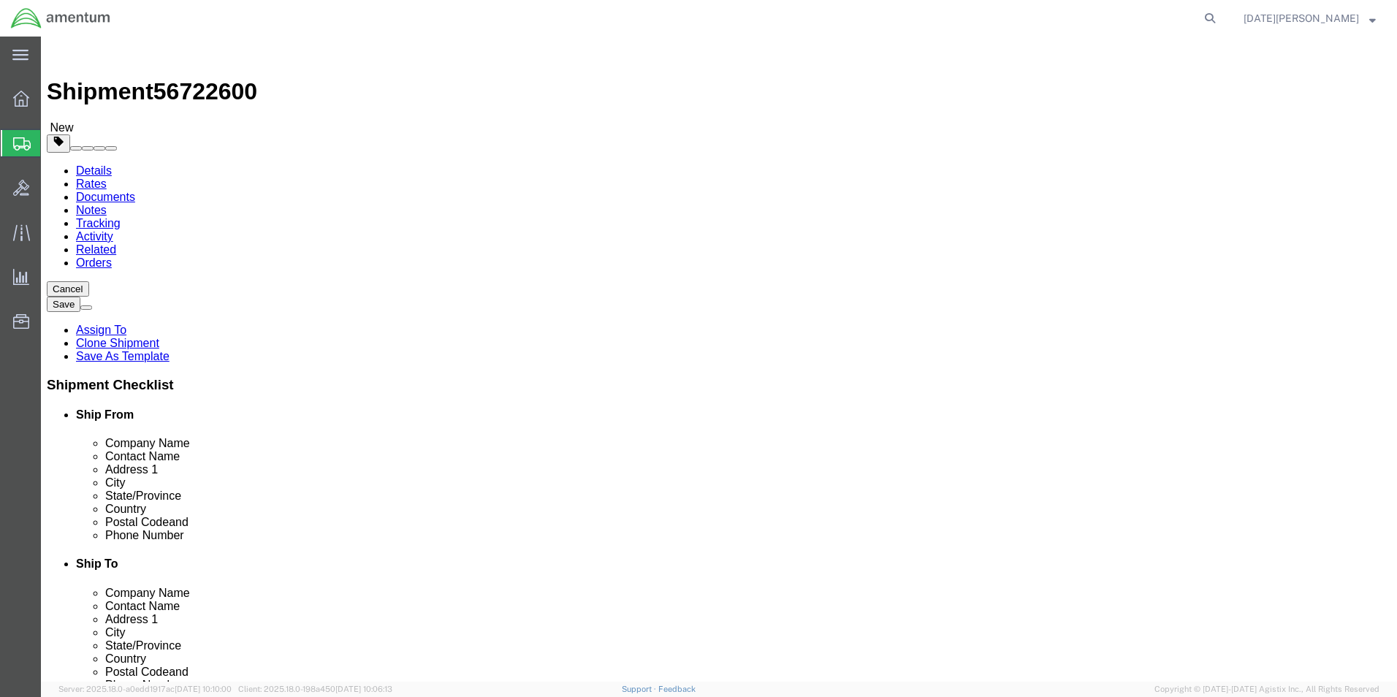
click select "Select Bale(s) Basket(s) Bolt(s) Bottle(s) Buckets Bulk Bundle(s) Can(s) Cardbo…"
click input "text"
type input "12"
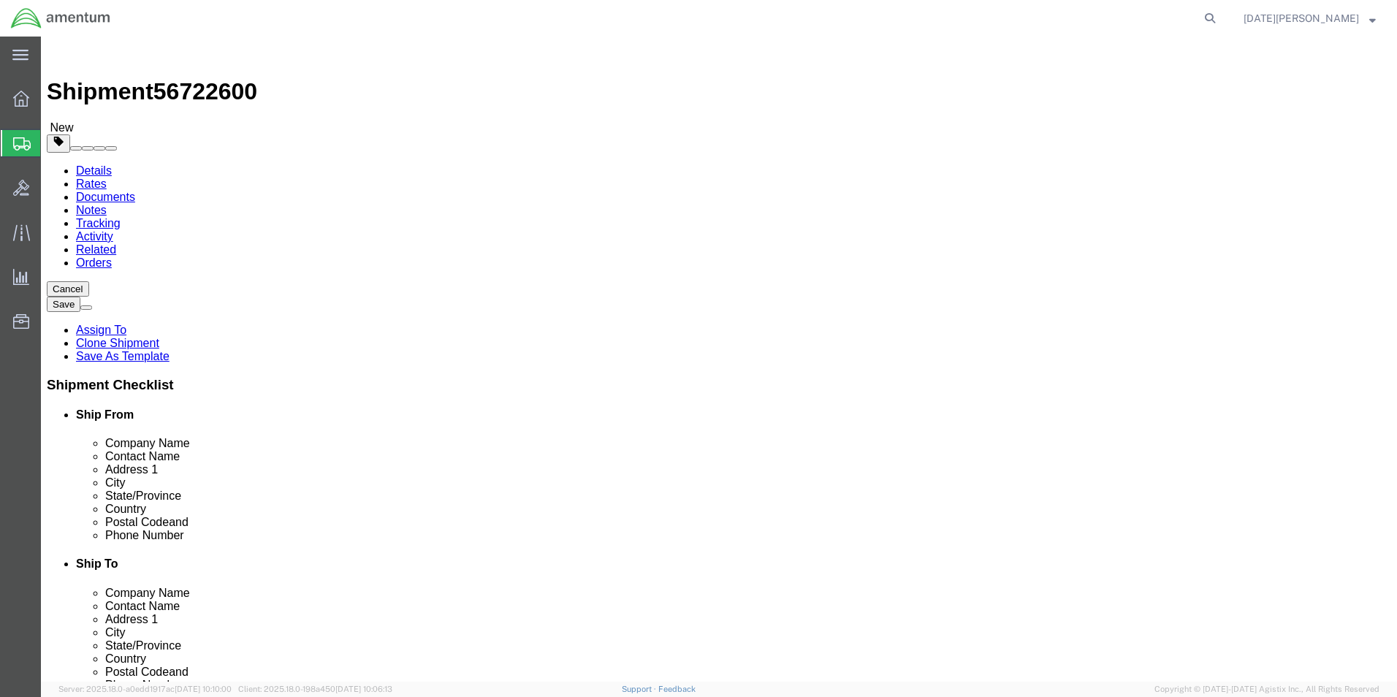
type input "9"
type input "2.75"
click link "Add Content"
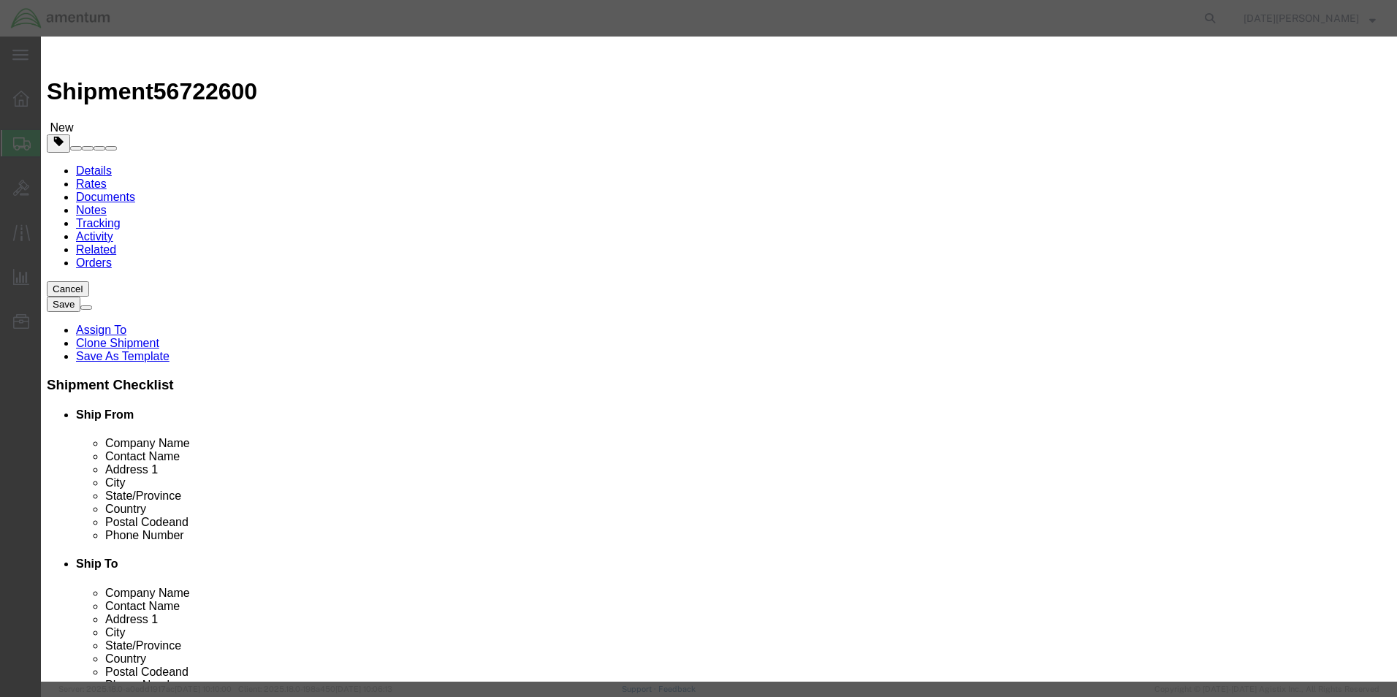
click input "text"
type input "WINDOW SEAL"
type input "1"
type input "200"
select select "USD"
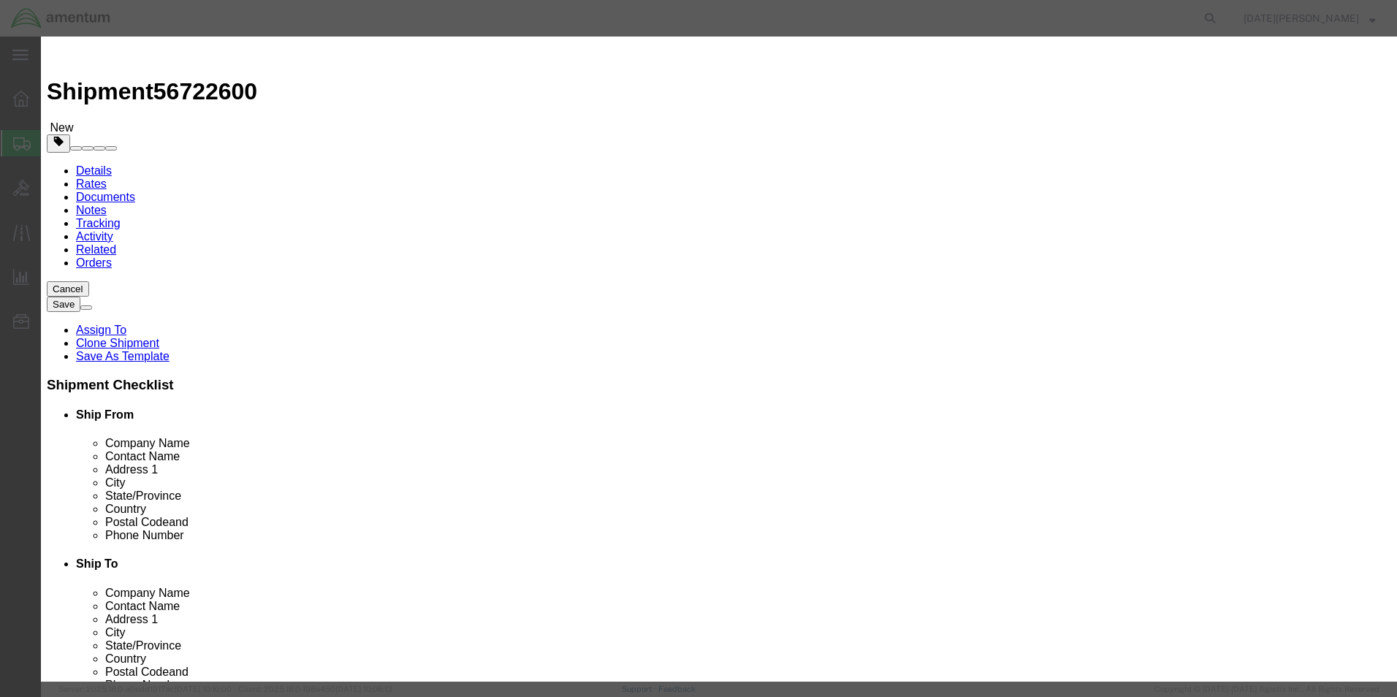
click button "Save & Close"
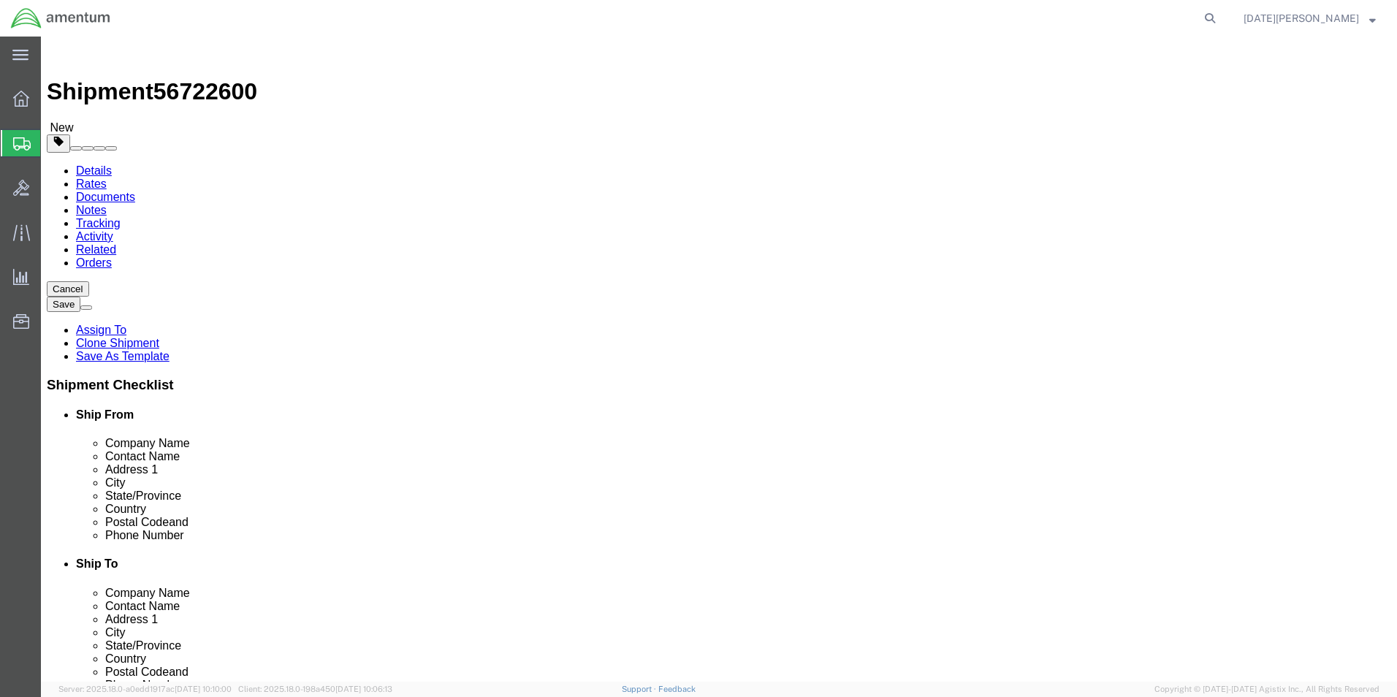
click button "Rate Shipment"
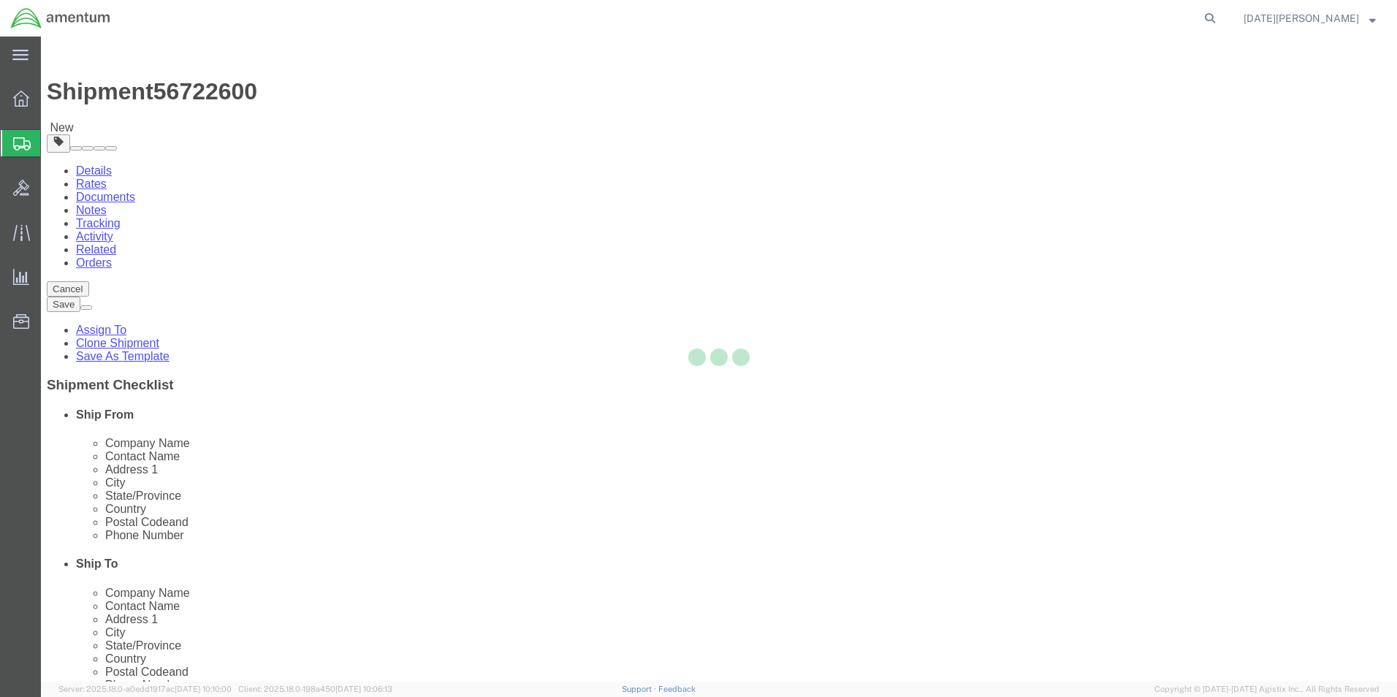
click at [1233, 652] on div at bounding box center [719, 359] width 1356 height 645
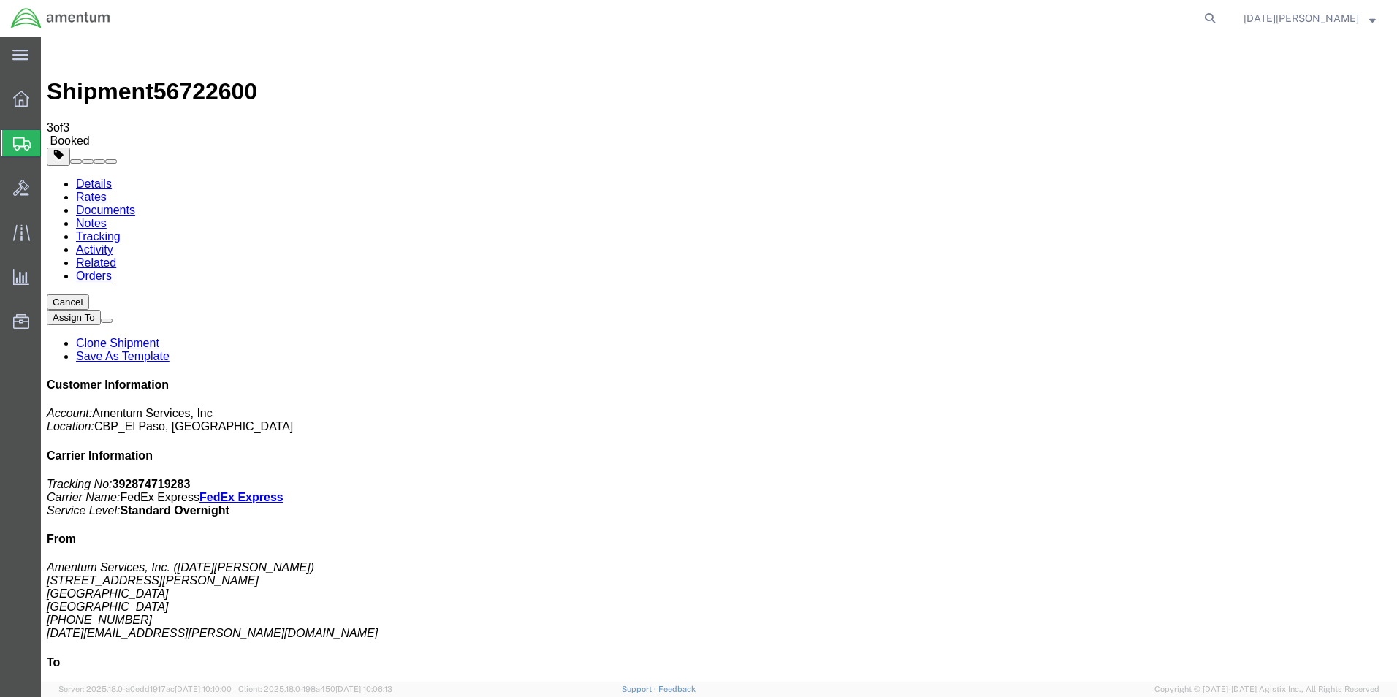
drag, startPoint x: 606, startPoint y: 262, endPoint x: 636, endPoint y: 254, distance: 30.3
click at [0, 0] on span "Create from Template" at bounding box center [0, 0] width 0 height 0
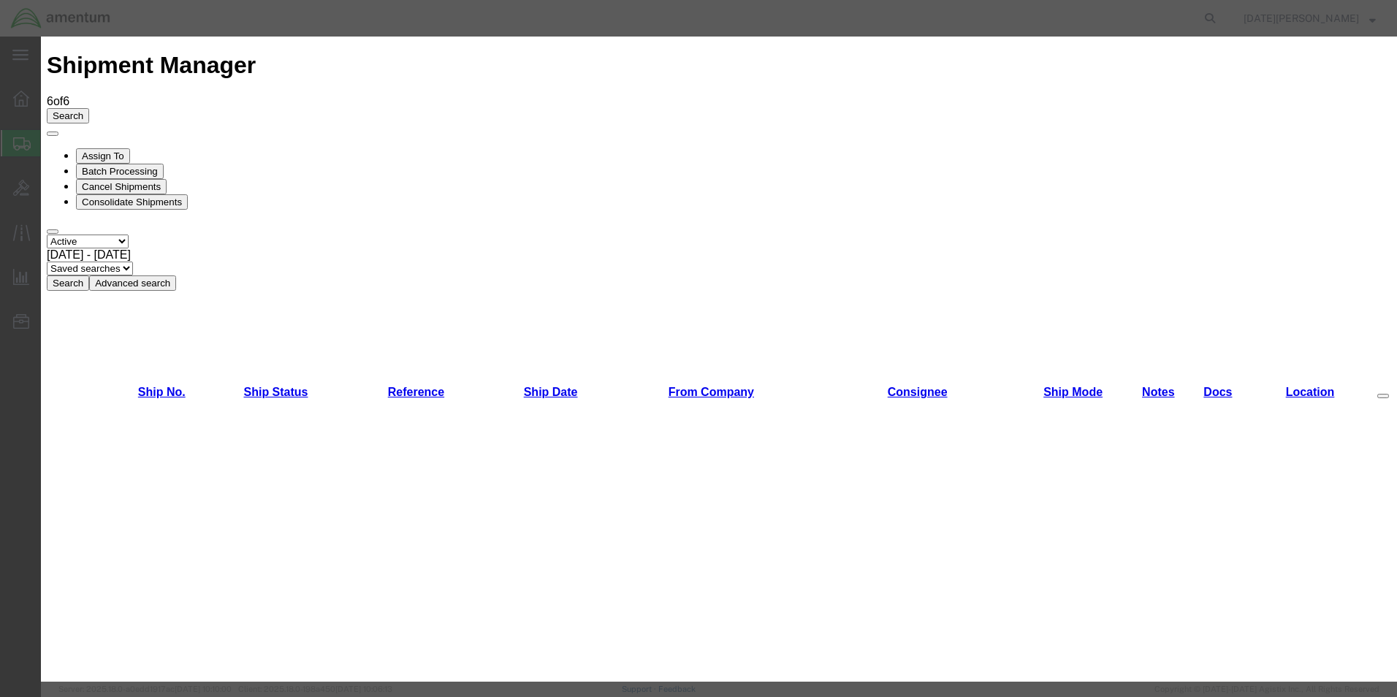
scroll to position [657, 0]
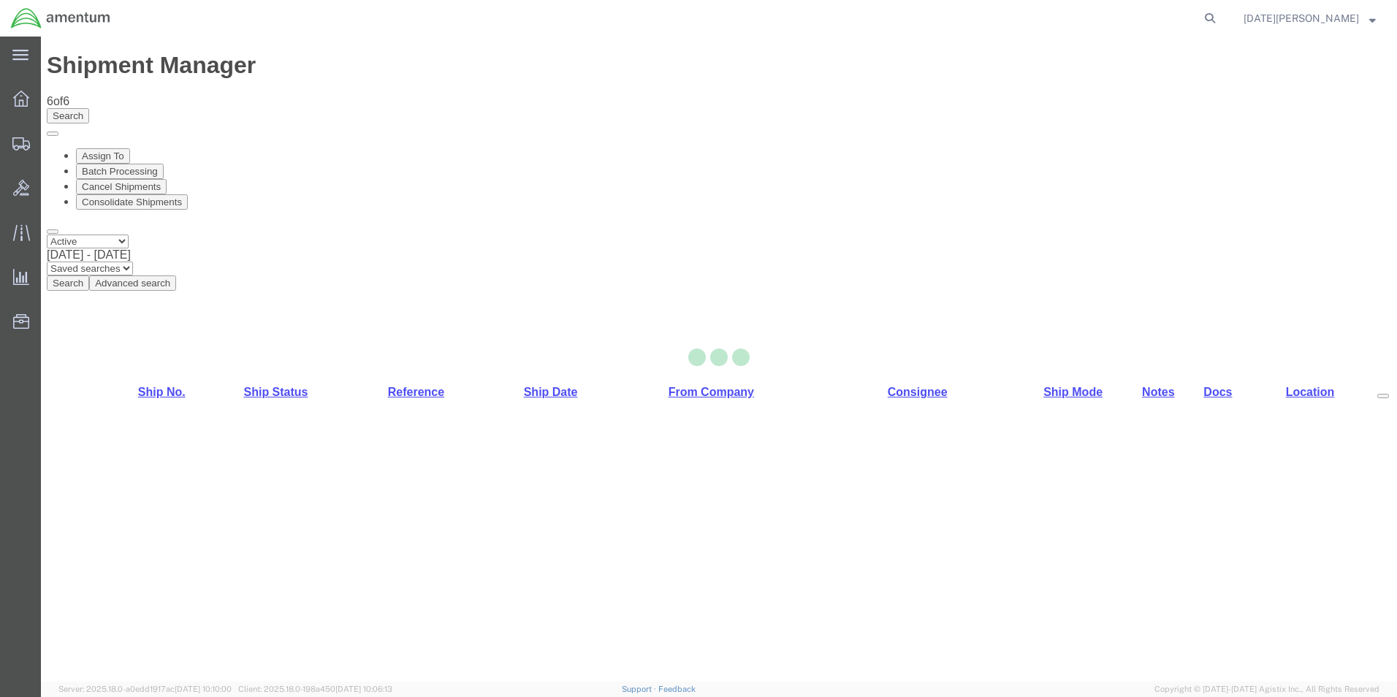
select select "49939"
select select "49937"
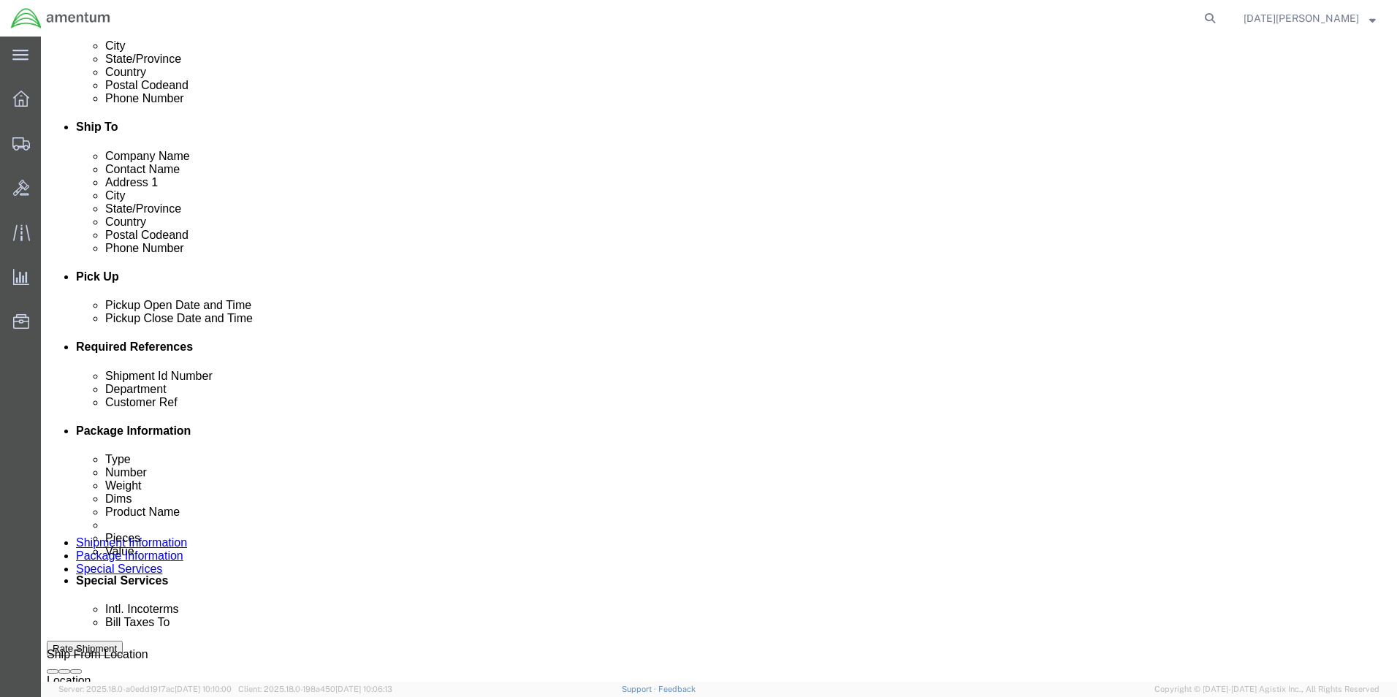
scroll to position [438, 0]
click input "text"
type input "96118"
type input "CBP"
type input "96118"
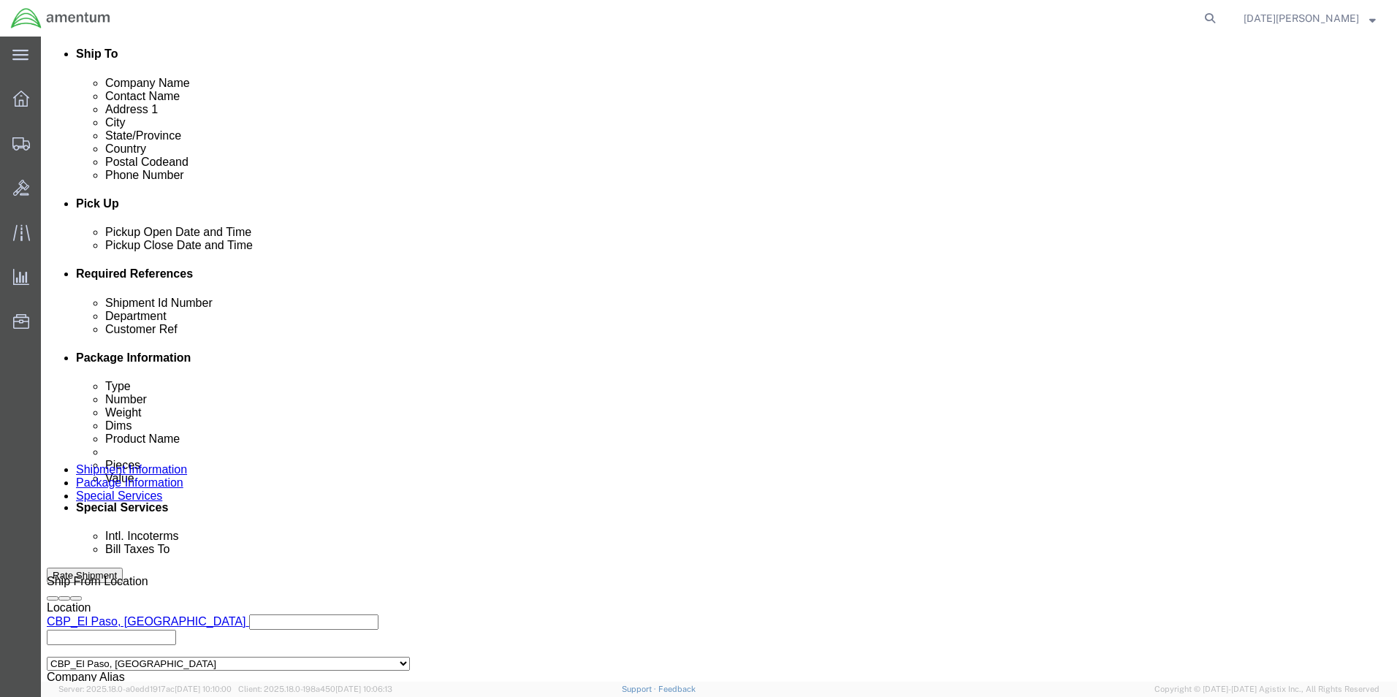
scroll to position [609, 0]
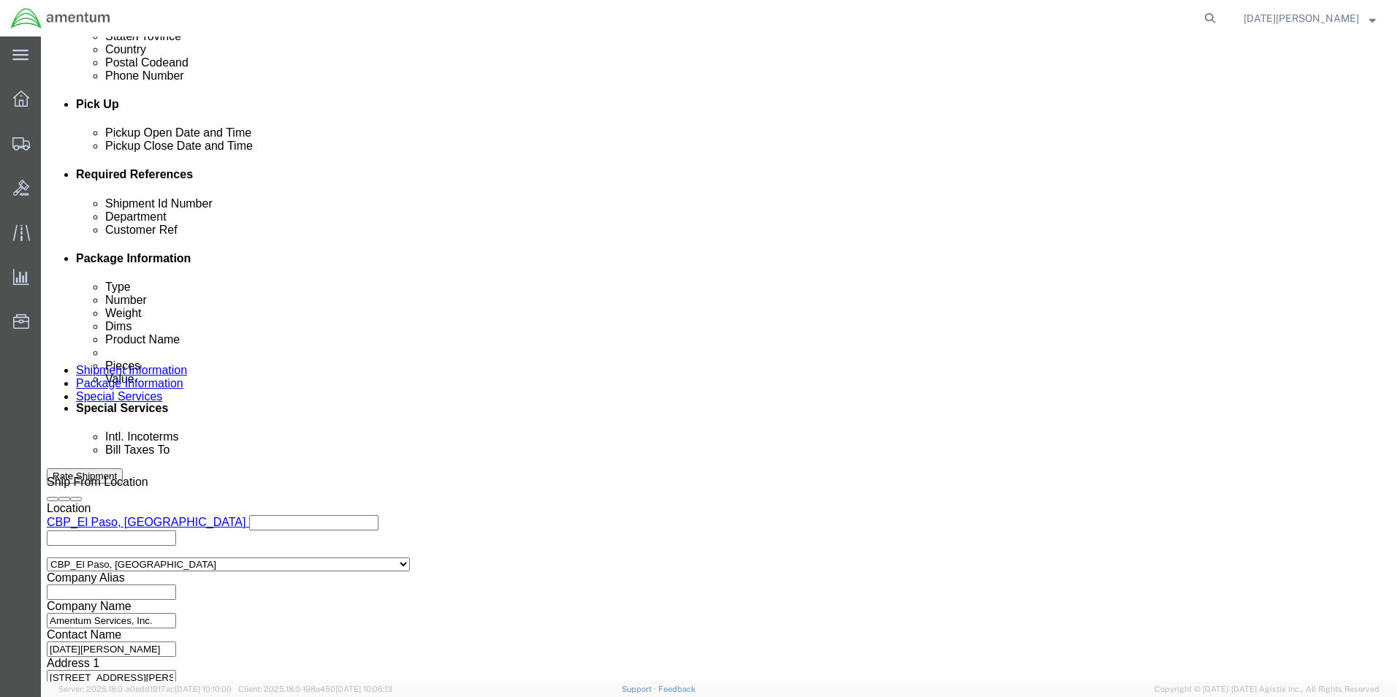
click button "Continue"
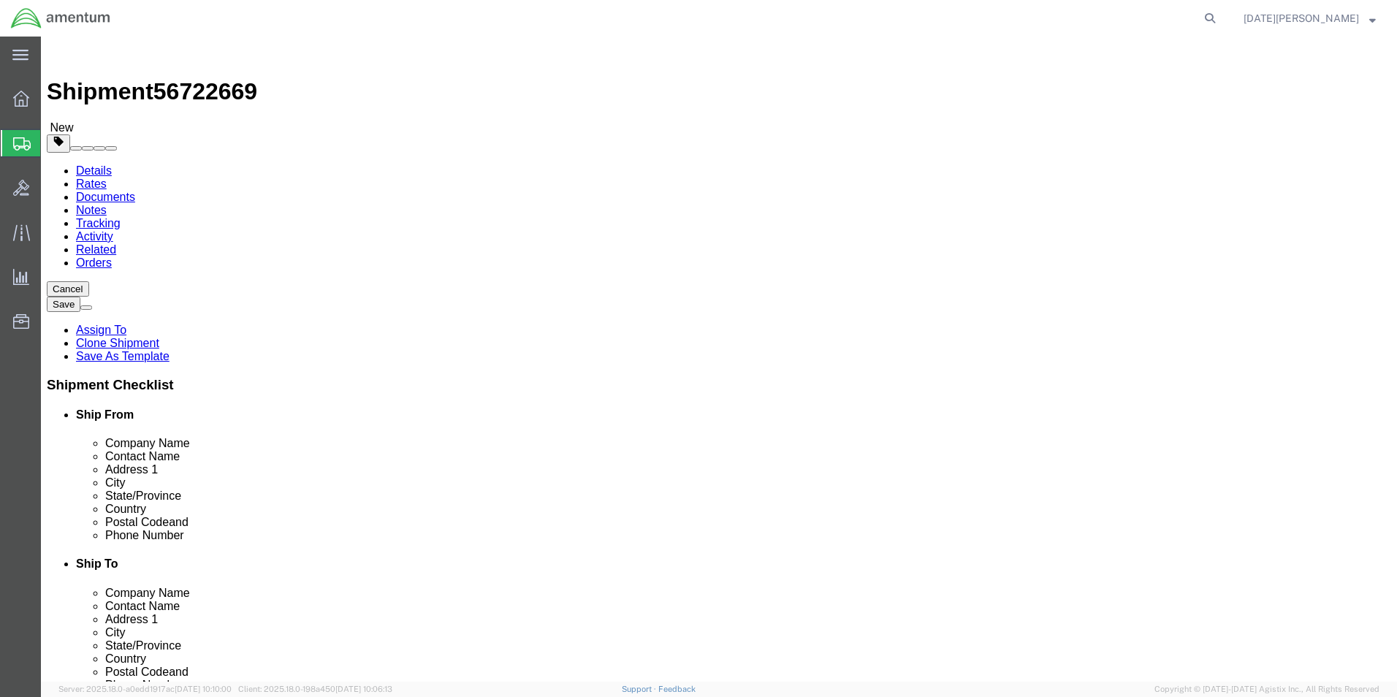
drag, startPoint x: 243, startPoint y: 251, endPoint x: 243, endPoint y: 266, distance: 14.6
click select "Select Bale(s) Basket(s) Bolt(s) Bottle(s) Buckets Bulk Bundle(s) Can(s) Cardbo…"
select select "SBX"
click select "Select Bale(s) Basket(s) Bolt(s) Bottle(s) Buckets Bulk Bundle(s) Can(s) Cardbo…"
type input "12.25"
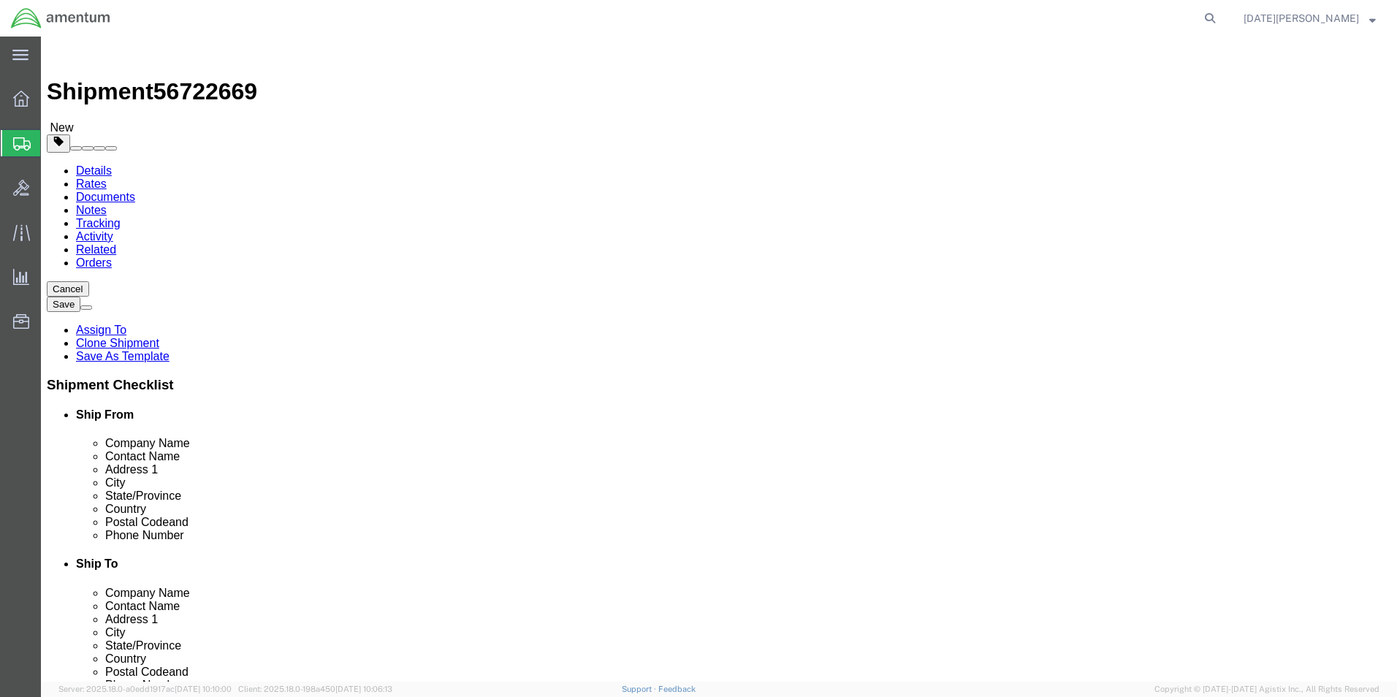
type input "11.00"
type input "1.50"
drag, startPoint x: 240, startPoint y: 338, endPoint x: 171, endPoint y: 340, distance: 69.5
click div "Weight 0.00 Select kgs lbs Ship. t°"
type input "0.55"
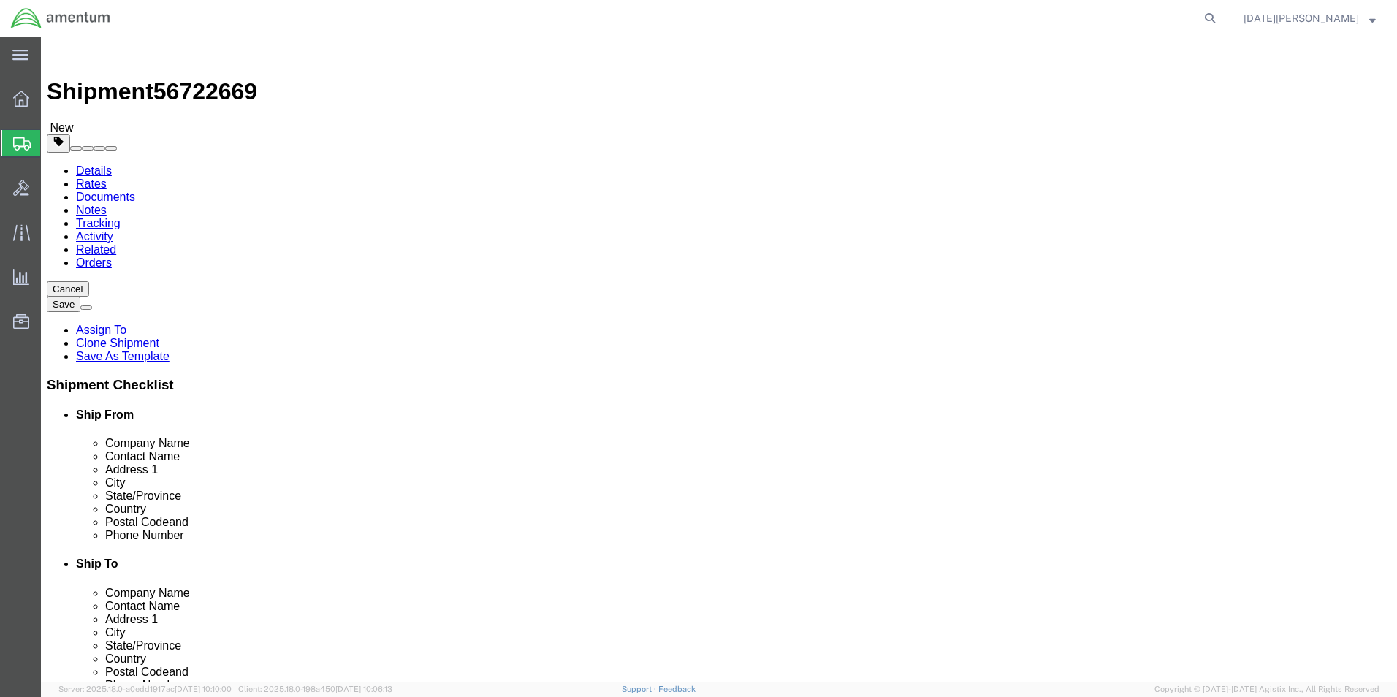
click link "Add Content"
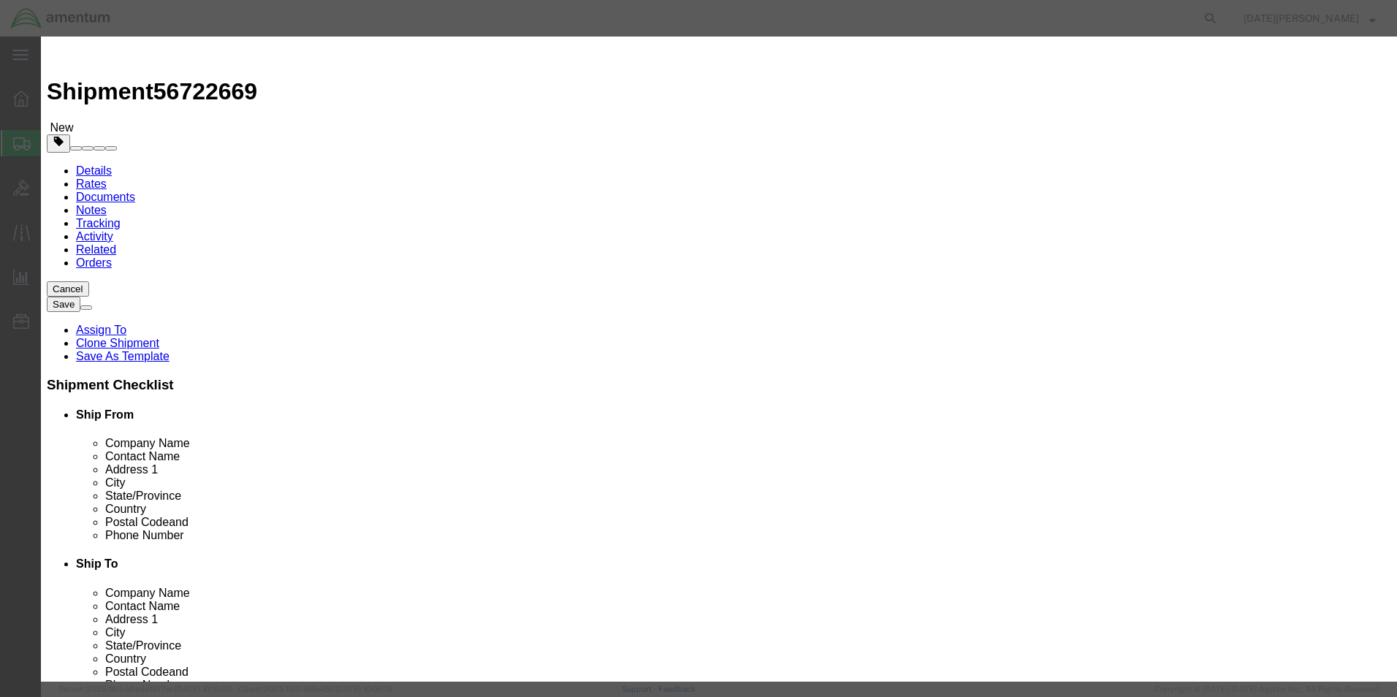
click input "text"
type input "SLEEVE LEASTIC"
type input "1"
type input "150"
select select "USD"
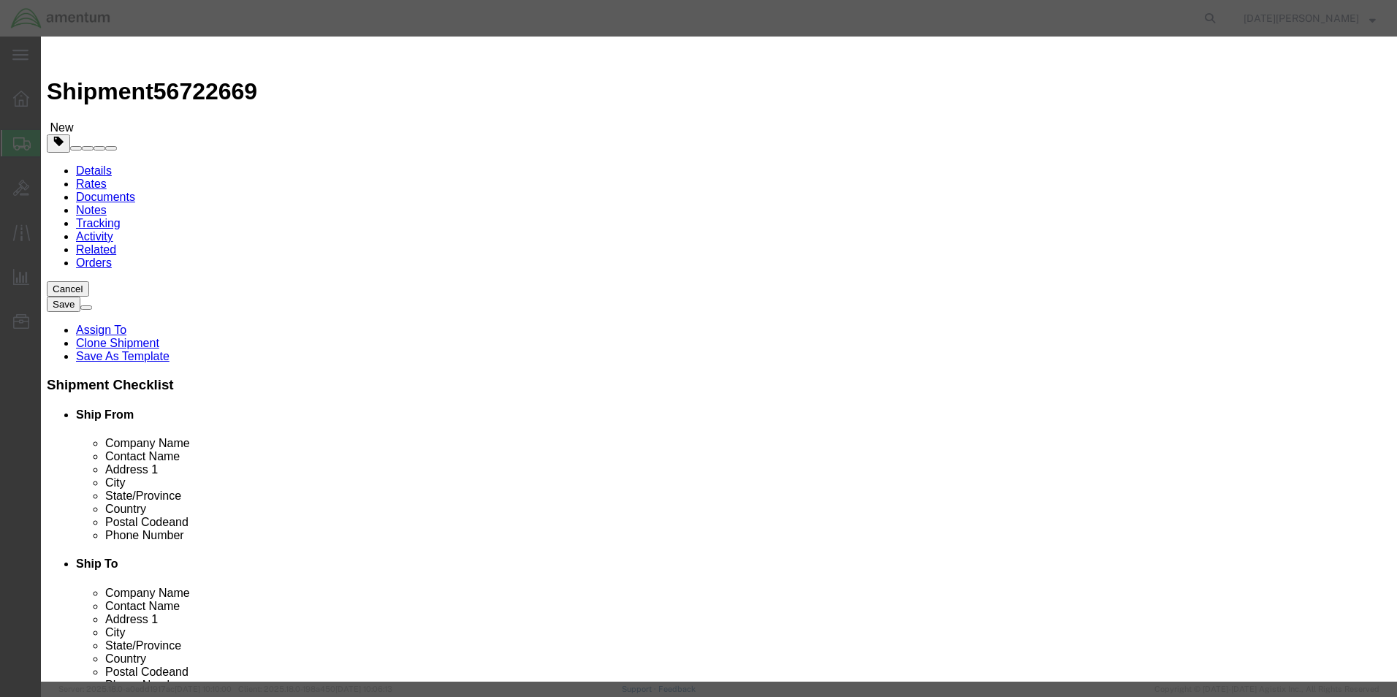
click button "Save & Close"
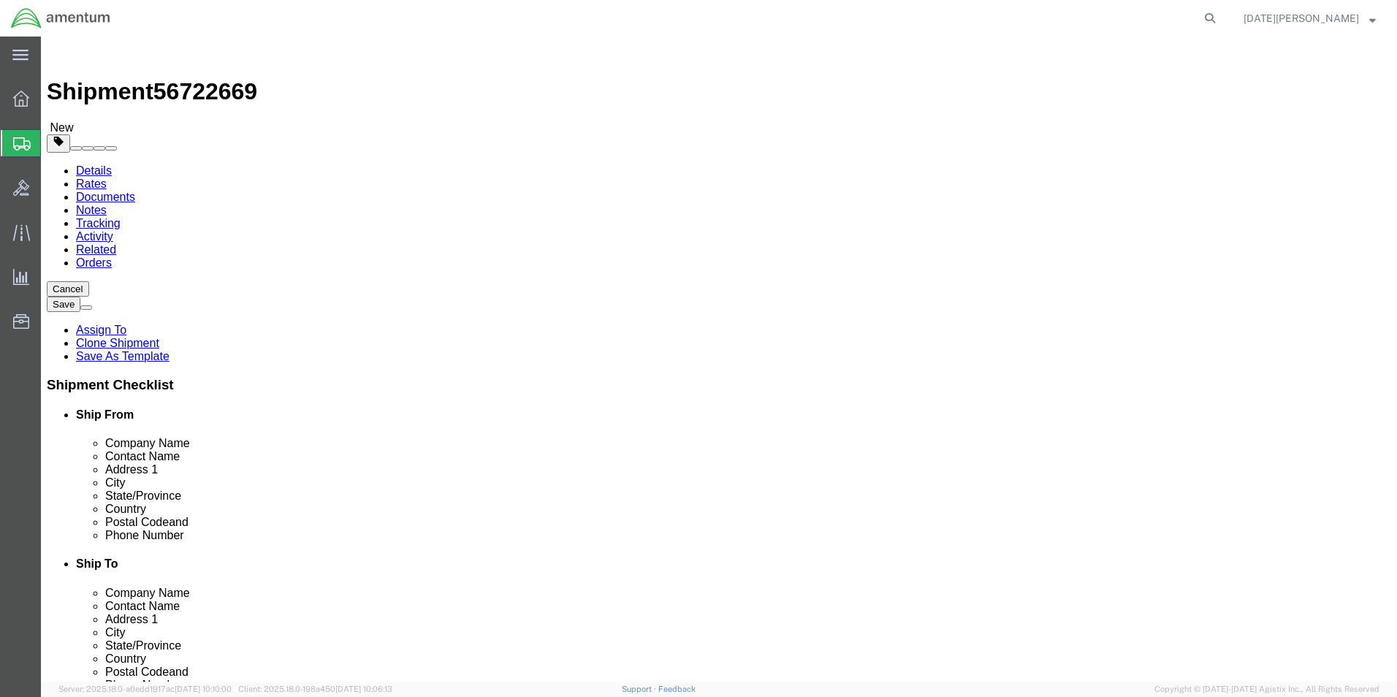
click button "Rate Shipment"
click icon
click input "Ship To Location / Contact Name : This field is required."
type input "SUPPLY ROOM"
click button "Rate Shipment"
